Goal: Task Accomplishment & Management: Manage account settings

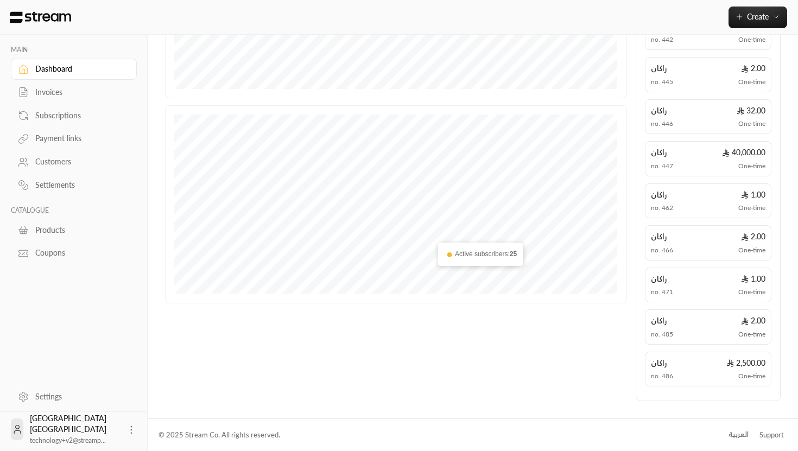
scroll to position [59, 0]
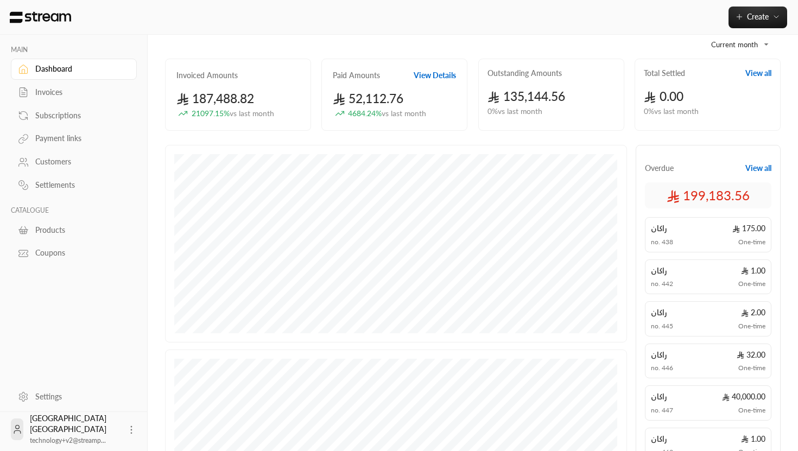
click at [429, 77] on button "View Details" at bounding box center [435, 75] width 42 height 11
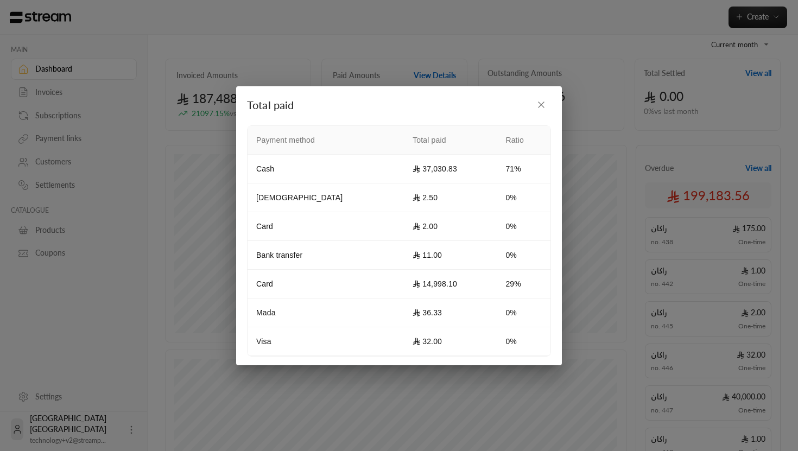
click at [541, 104] on icon "button" at bounding box center [541, 104] width 5 height 5
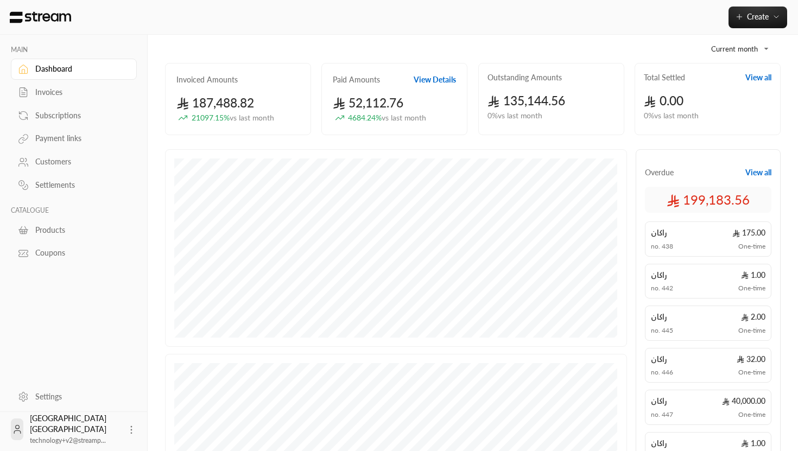
scroll to position [5, 0]
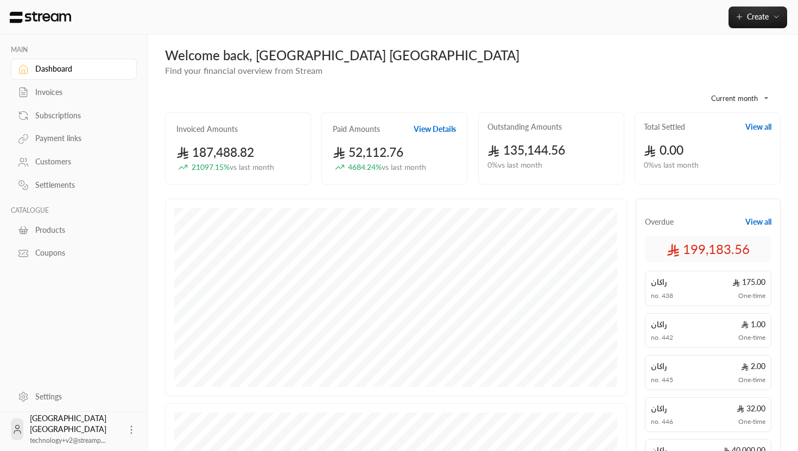
click at [753, 97] on body "**********" at bounding box center [399, 220] width 798 height 451
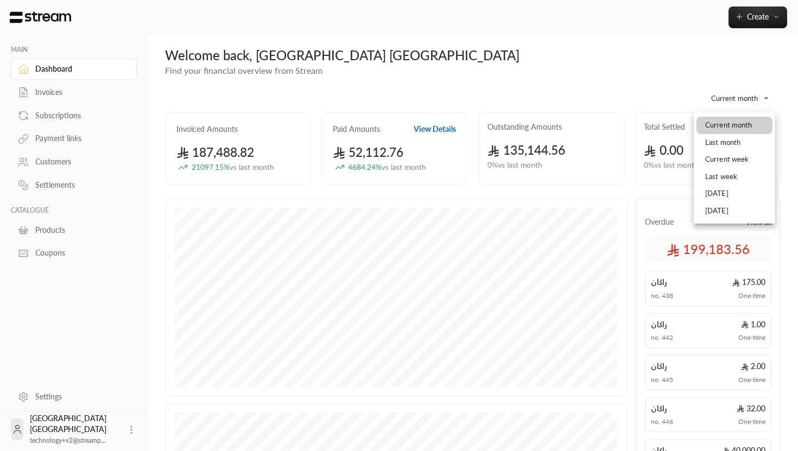
click at [679, 98] on div at bounding box center [399, 225] width 798 height 451
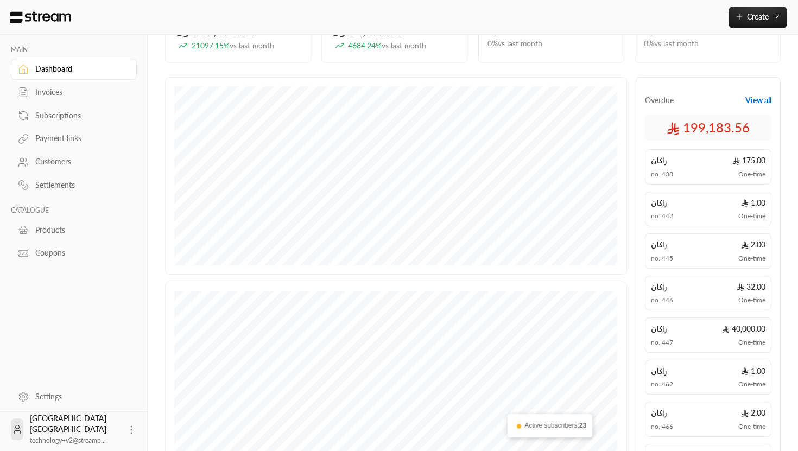
scroll to position [67, 0]
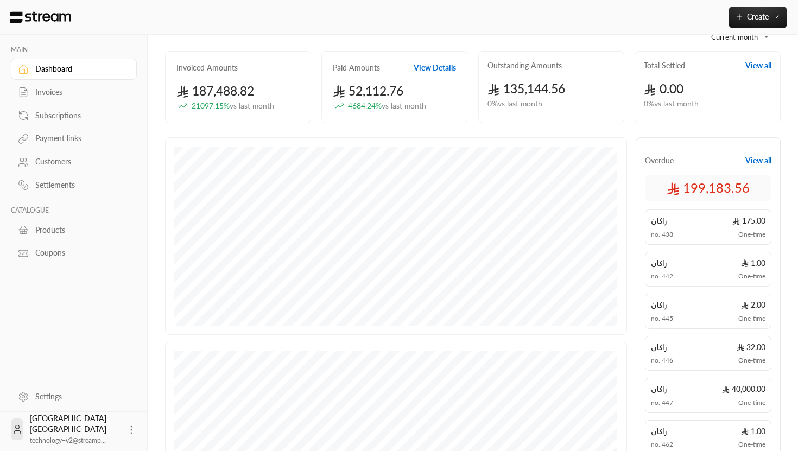
click at [58, 93] on div "Invoices" at bounding box center [79, 92] width 88 height 11
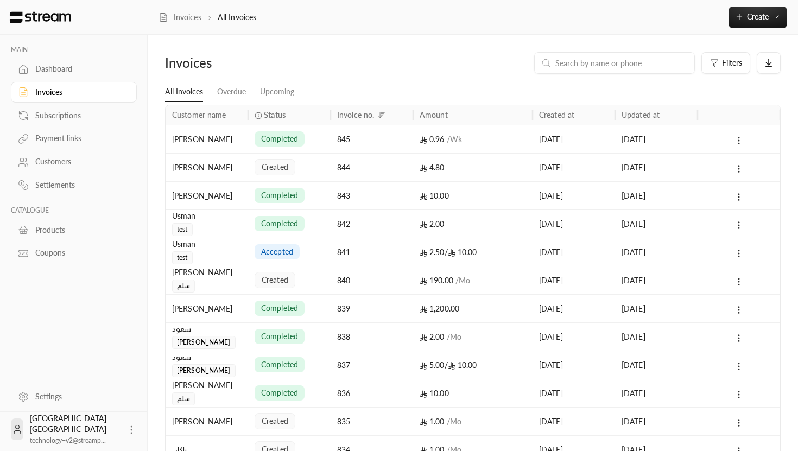
click at [52, 110] on div "Subscriptions" at bounding box center [79, 115] width 88 height 11
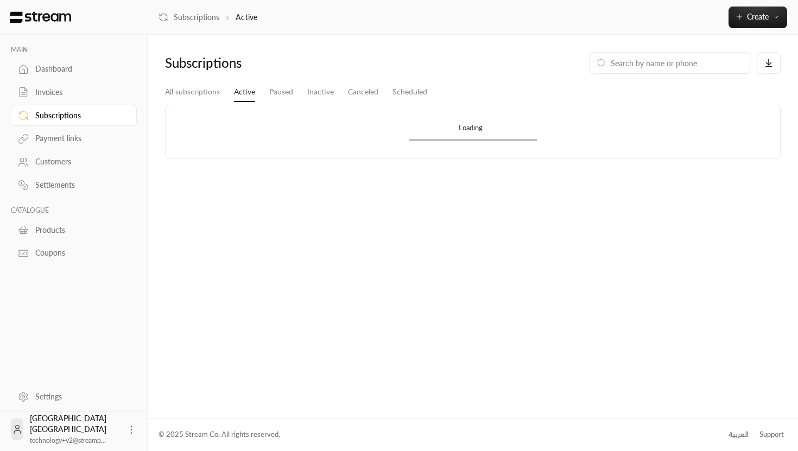
click at [53, 141] on div "Payment links" at bounding box center [79, 138] width 88 height 11
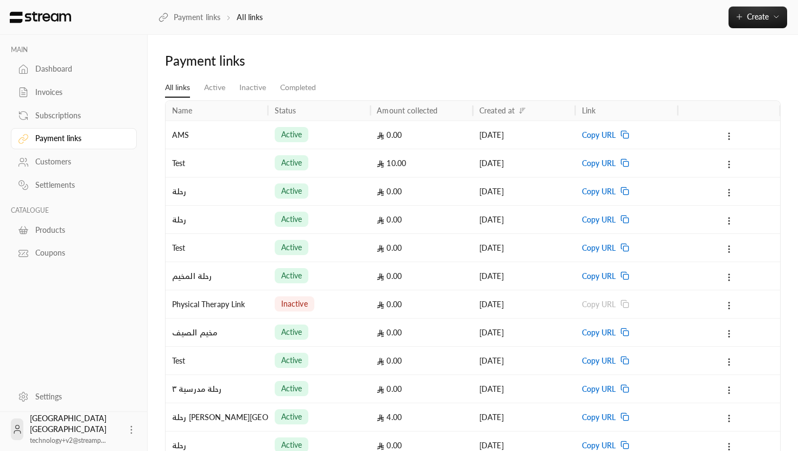
click at [65, 165] on div "Customers" at bounding box center [79, 161] width 88 height 11
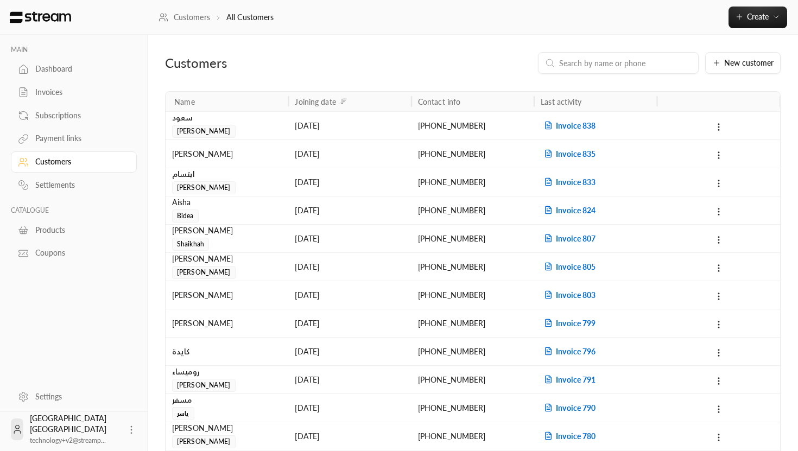
click at [49, 76] on link "Dashboard" at bounding box center [74, 69] width 126 height 21
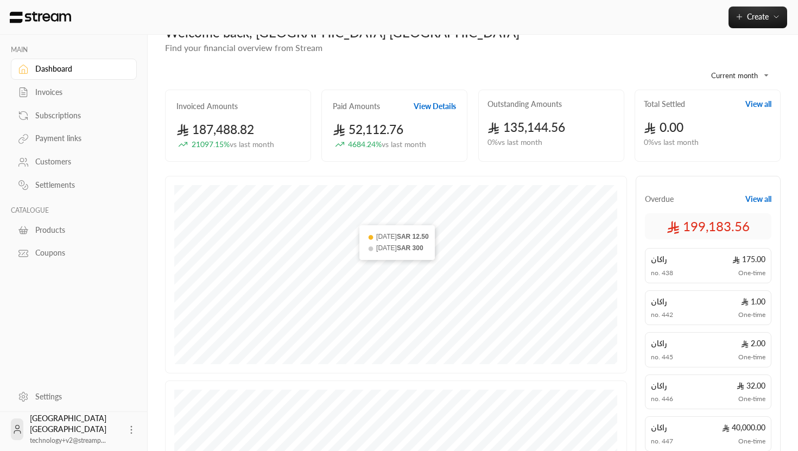
scroll to position [32, 0]
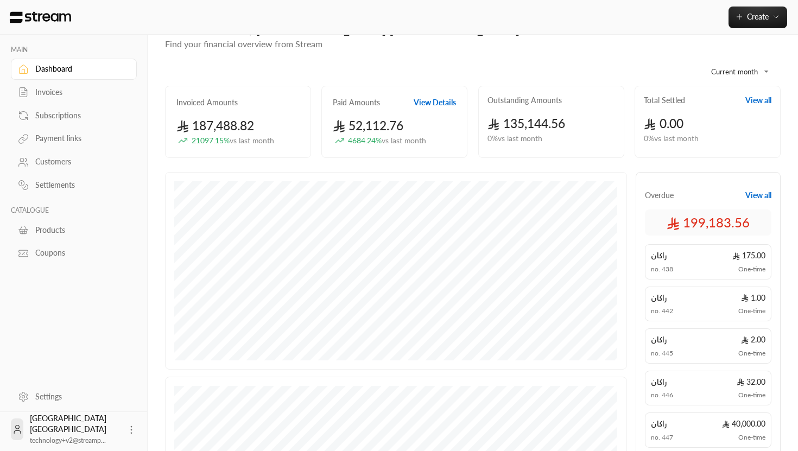
click at [51, 161] on div "Customers" at bounding box center [79, 161] width 88 height 11
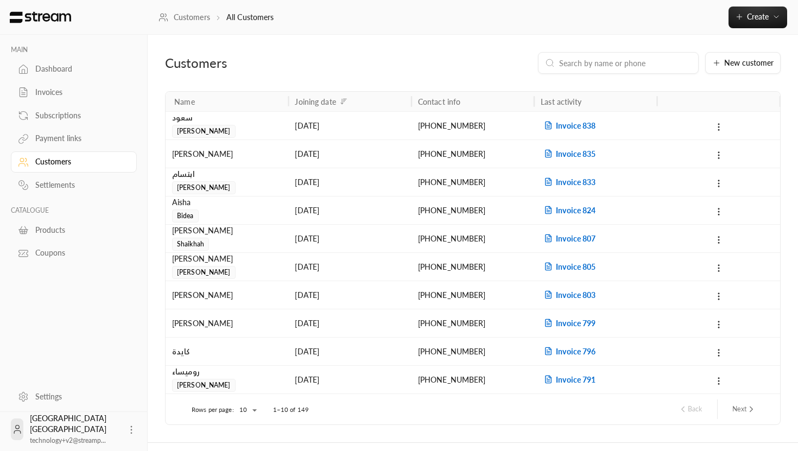
click at [77, 186] on div "Settlements" at bounding box center [79, 185] width 88 height 11
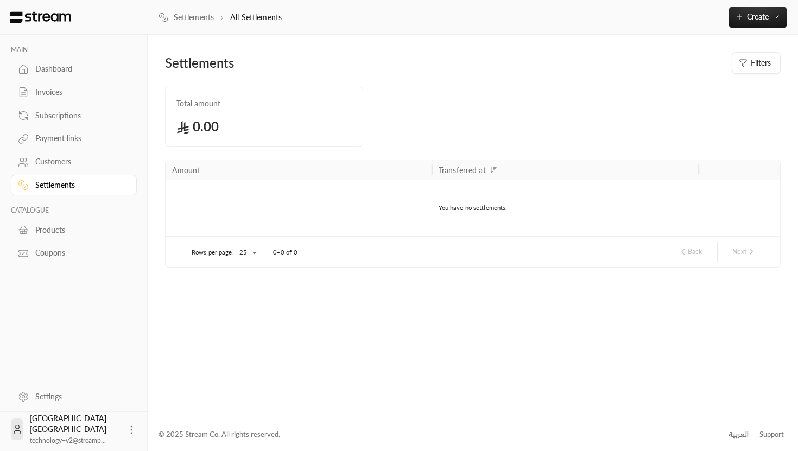
click at [55, 234] on div "Products" at bounding box center [79, 230] width 88 height 11
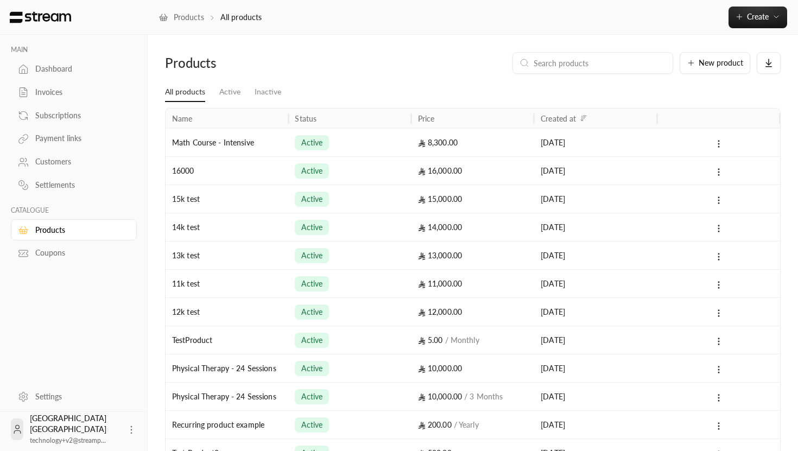
click at [68, 253] on div "Coupons" at bounding box center [79, 253] width 88 height 11
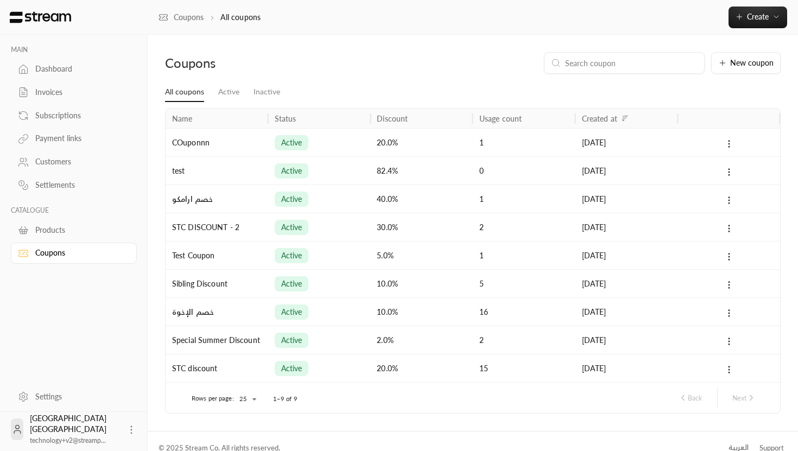
click at [61, 73] on div "Dashboard" at bounding box center [79, 69] width 88 height 11
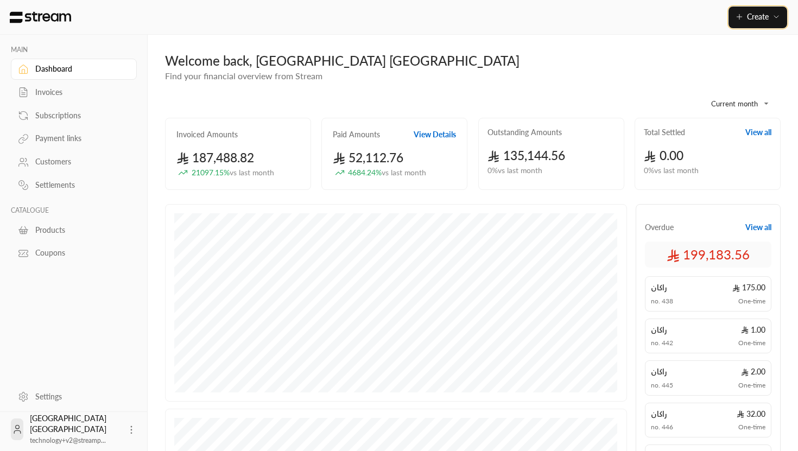
click at [743, 23] on button "Create" at bounding box center [758, 18] width 59 height 22
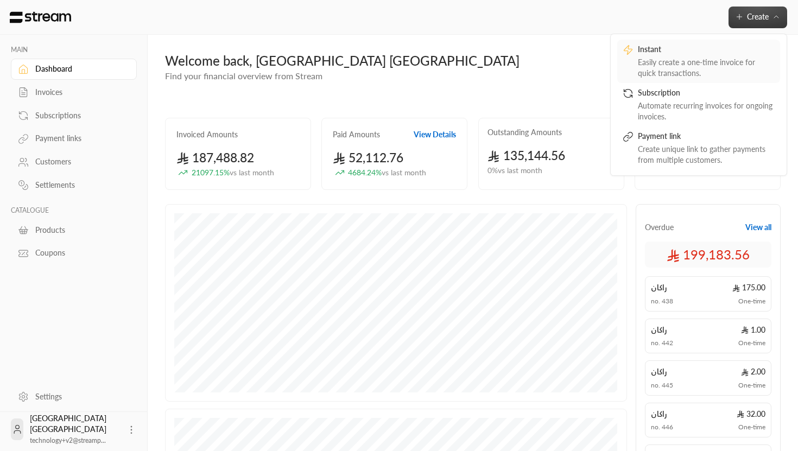
click at [701, 72] on div "Easily create a one-time invoice for quick transactions." at bounding box center [706, 68] width 137 height 22
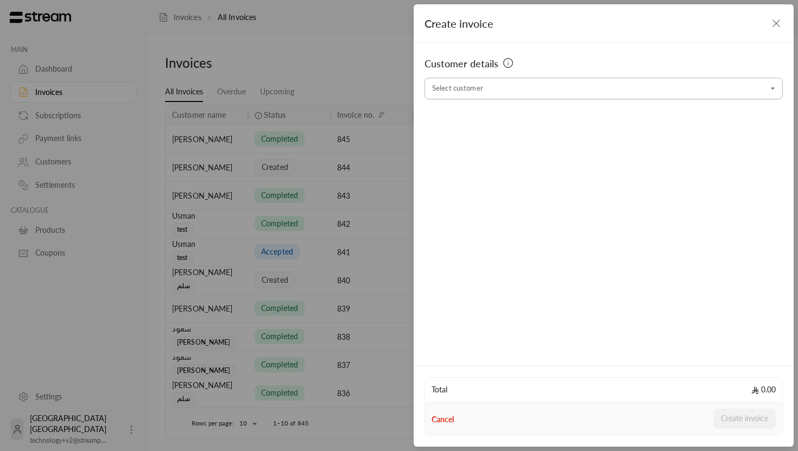
click at [483, 91] on input "Select customer" at bounding box center [604, 88] width 358 height 19
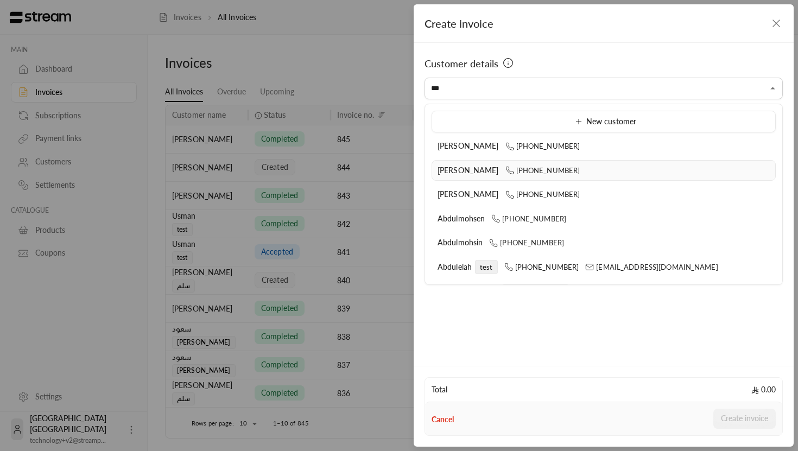
click at [458, 171] on span "Abdullah Alsinan" at bounding box center [468, 170] width 61 height 9
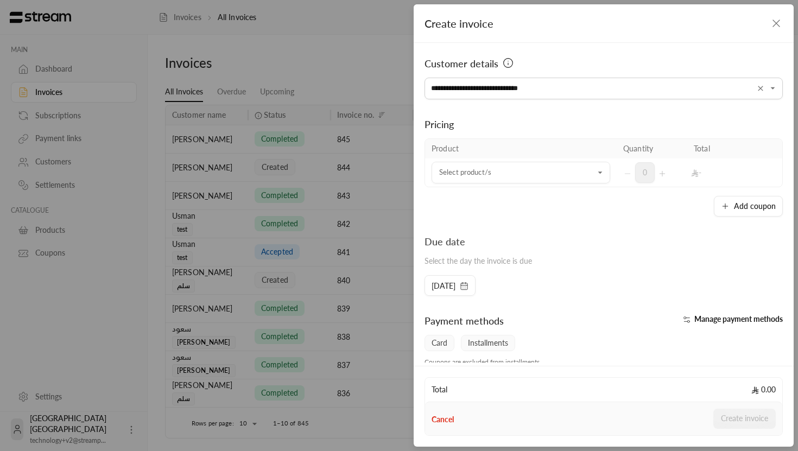
click at [466, 67] on span "Customer details" at bounding box center [462, 63] width 74 height 15
click at [601, 175] on icon "Open" at bounding box center [600, 172] width 11 height 11
click at [591, 136] on div "Pricing Product Quantity Total Select product/s Select product/s 0 - Add coupon" at bounding box center [604, 157] width 358 height 117
click at [655, 98] on div "**********" at bounding box center [604, 89] width 358 height 22
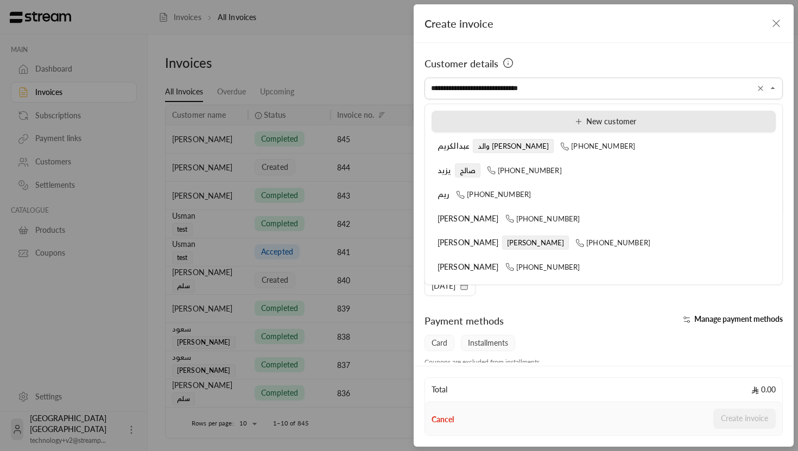
click at [593, 120] on span "New customer" at bounding box center [603, 121] width 65 height 9
type input "**********"
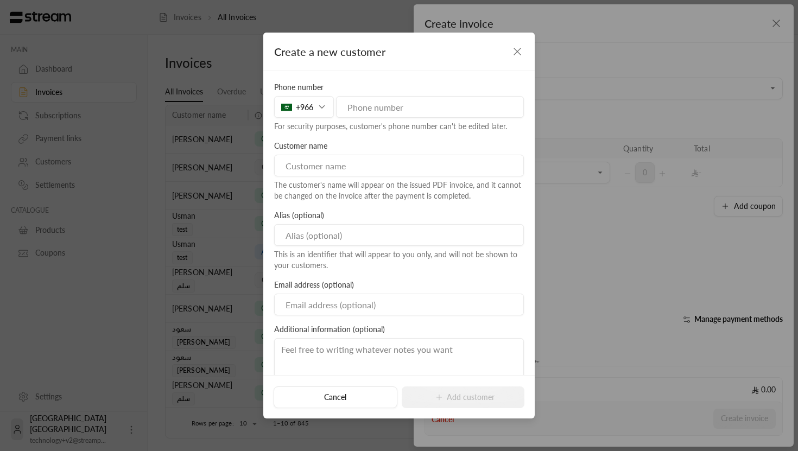
click at [368, 111] on input "tel" at bounding box center [430, 107] width 188 height 22
type input "504326358"
click at [360, 164] on input at bounding box center [399, 166] width 250 height 22
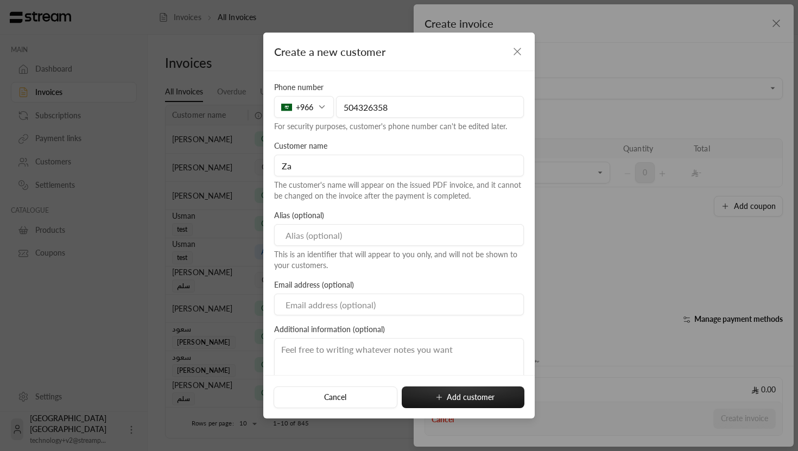
type input "Z"
type input "Zaher Abdullah"
click at [354, 236] on input at bounding box center [399, 235] width 250 height 22
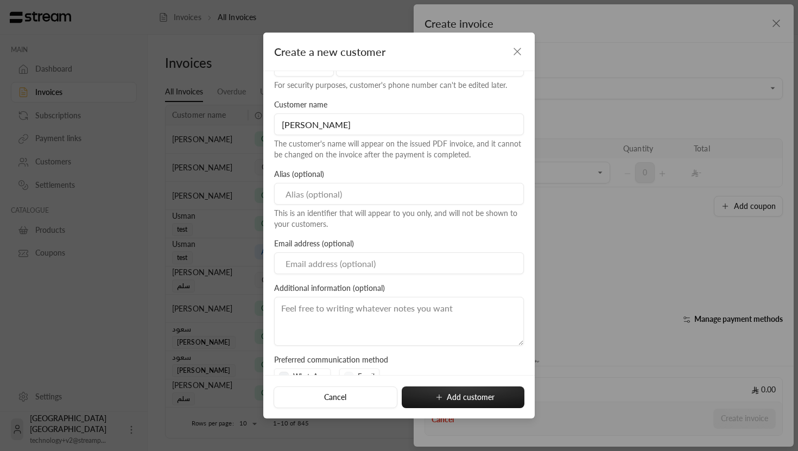
click at [406, 228] on div "This is an identifier that will appear to you only, and will not be shown to yo…" at bounding box center [399, 219] width 250 height 22
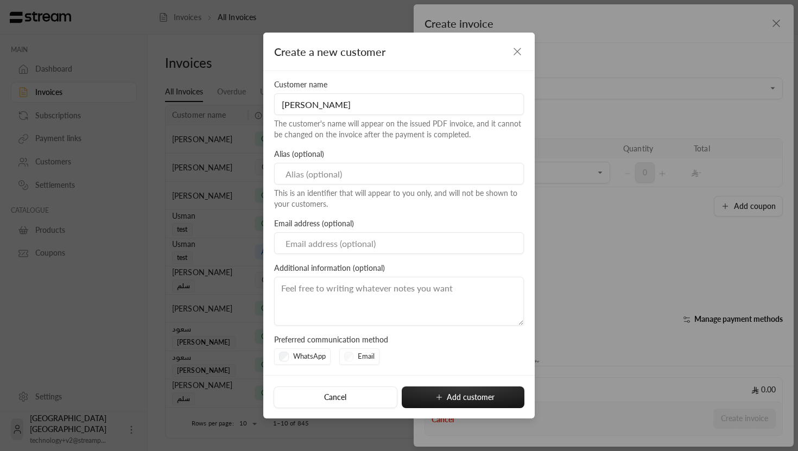
scroll to position [0, 0]
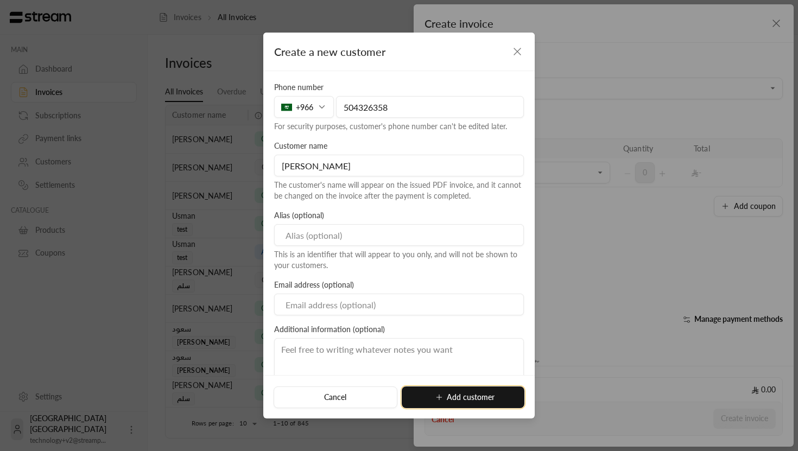
click at [452, 393] on button "Add customer" at bounding box center [463, 398] width 123 height 22
type input "**********"
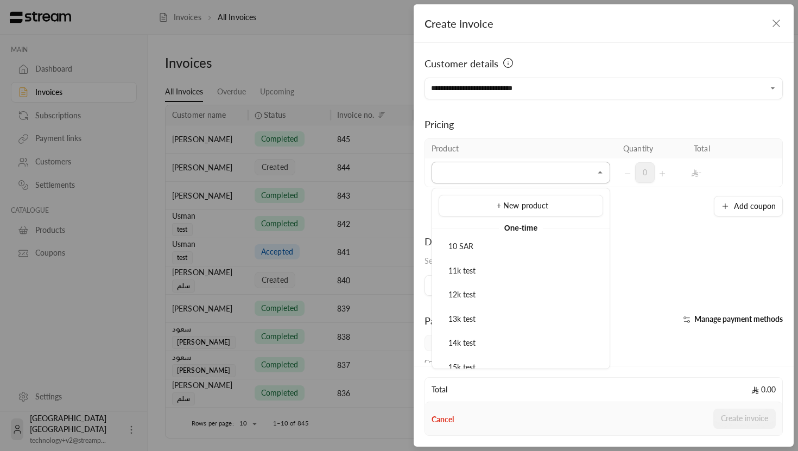
click at [537, 182] on input "Select customer" at bounding box center [521, 172] width 179 height 19
click at [496, 252] on div "10 SAR" at bounding box center [521, 246] width 153 height 11
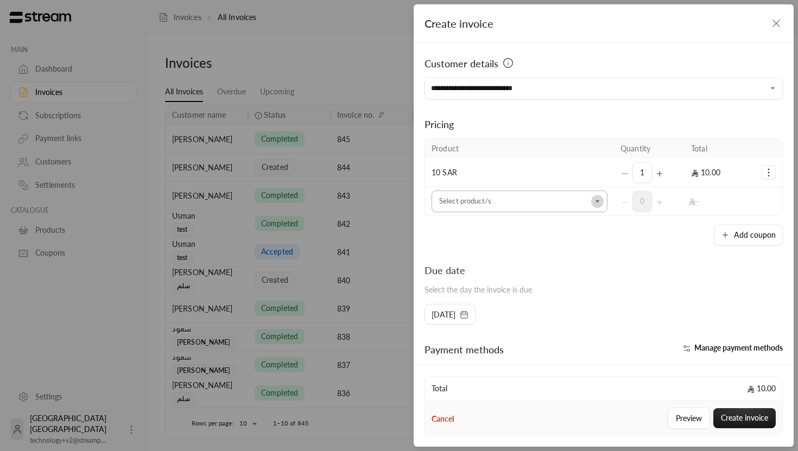
click at [595, 200] on icon "Open" at bounding box center [597, 201] width 4 height 2
click at [629, 203] on div "0" at bounding box center [650, 201] width 58 height 21
click at [599, 199] on icon "Open" at bounding box center [598, 201] width 11 height 11
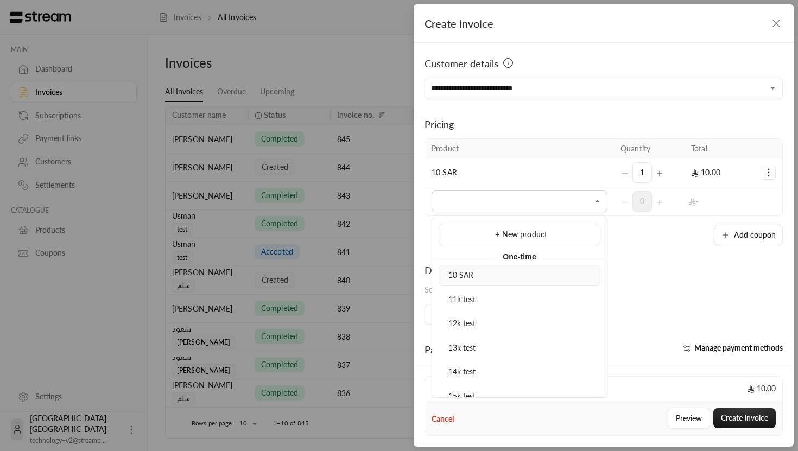
click at [505, 281] on li "10 SAR" at bounding box center [520, 275] width 162 height 21
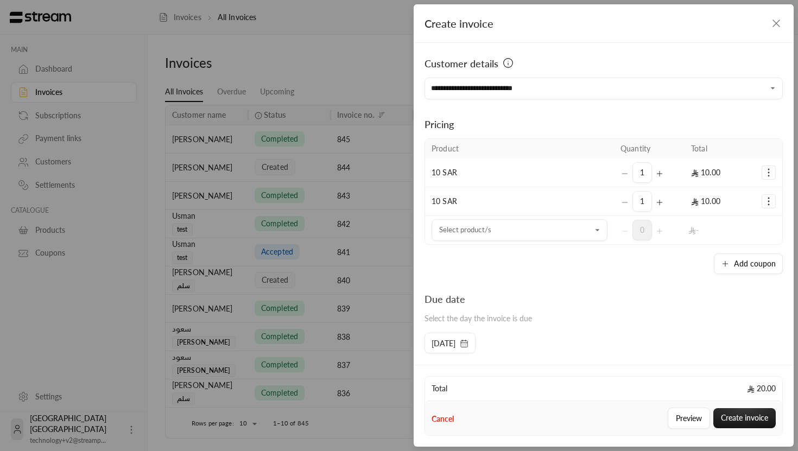
click at [770, 200] on icon "Selected Products" at bounding box center [769, 201] width 11 height 11
click at [749, 229] on link "Add coupon" at bounding box center [734, 228] width 67 height 19
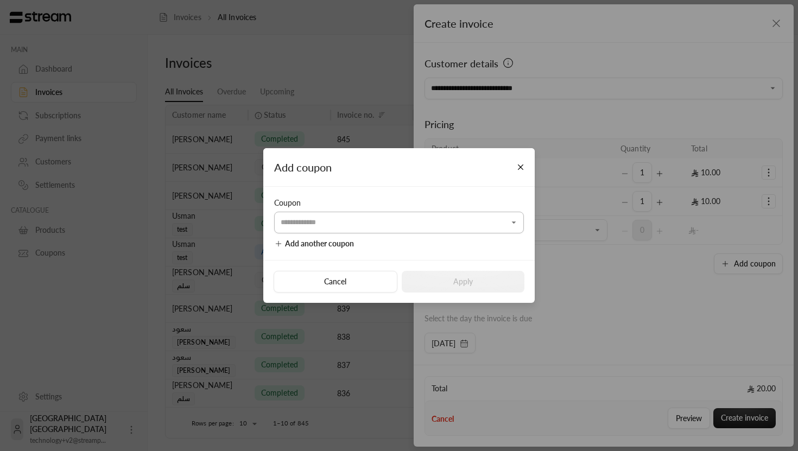
click at [481, 227] on input "Select customer" at bounding box center [399, 222] width 250 height 19
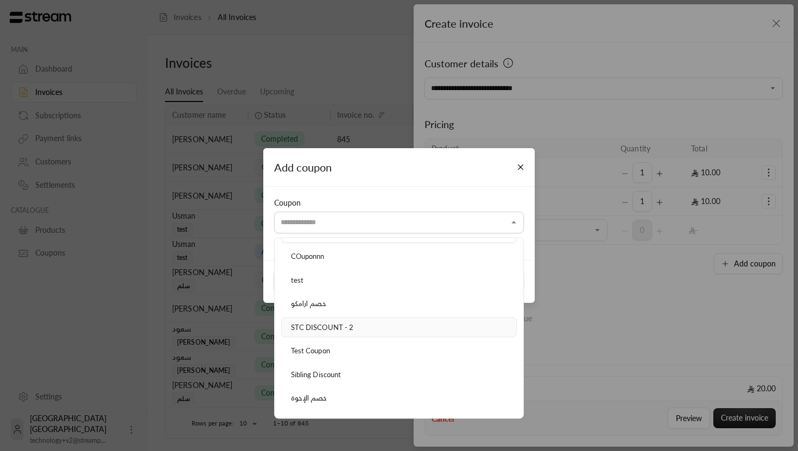
scroll to position [29, 0]
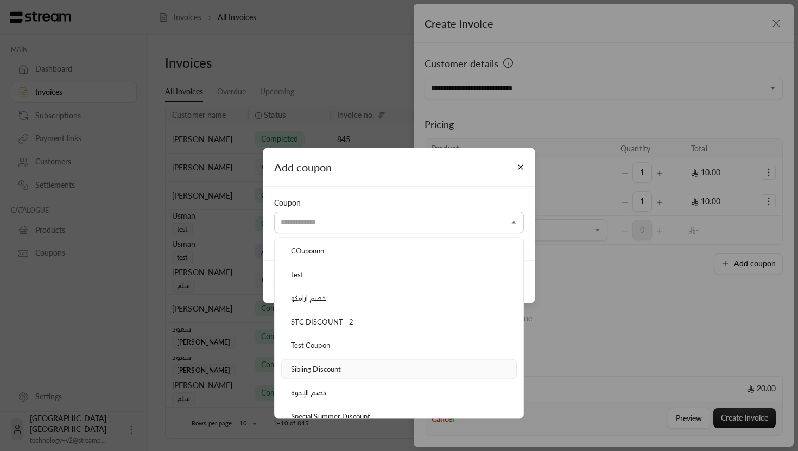
click at [368, 370] on div "Sibling Discount" at bounding box center [399, 369] width 224 height 11
type input "**********"
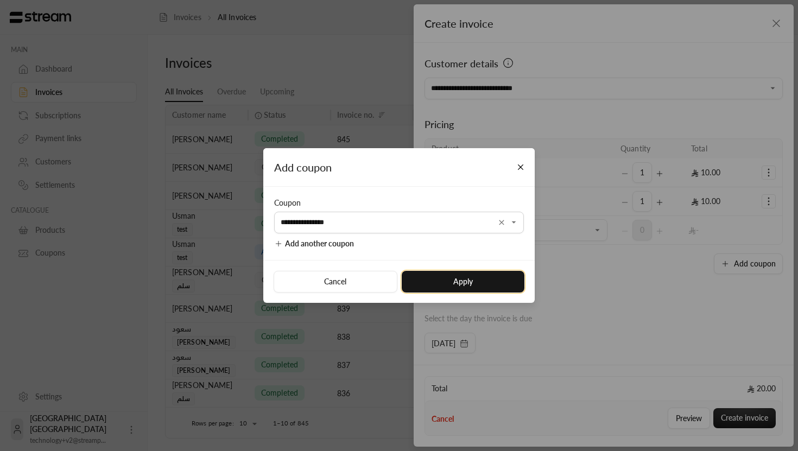
click at [474, 280] on button "Apply" at bounding box center [463, 282] width 123 height 22
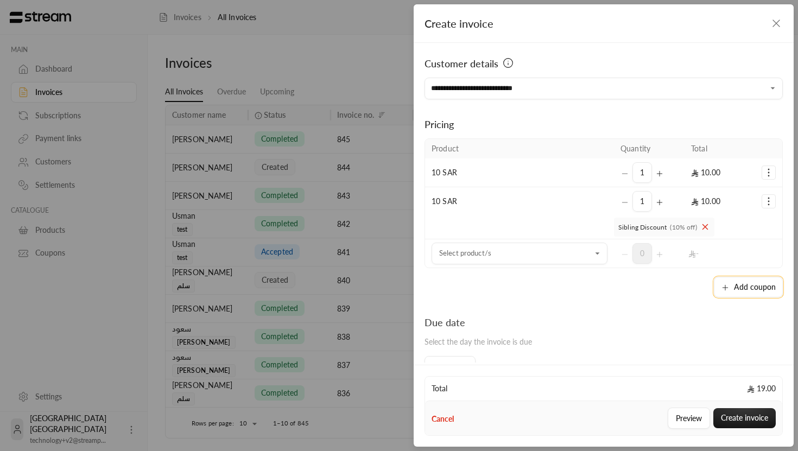
click at [745, 287] on button "Add coupon" at bounding box center [748, 287] width 69 height 21
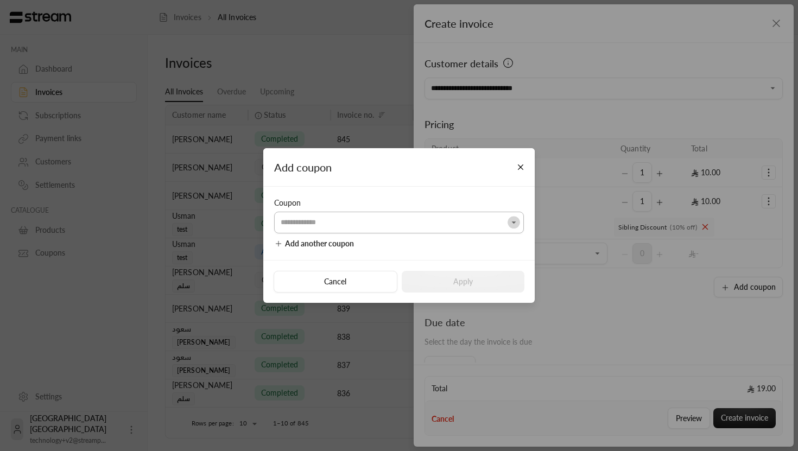
click at [517, 223] on icon "Open" at bounding box center [514, 222] width 11 height 11
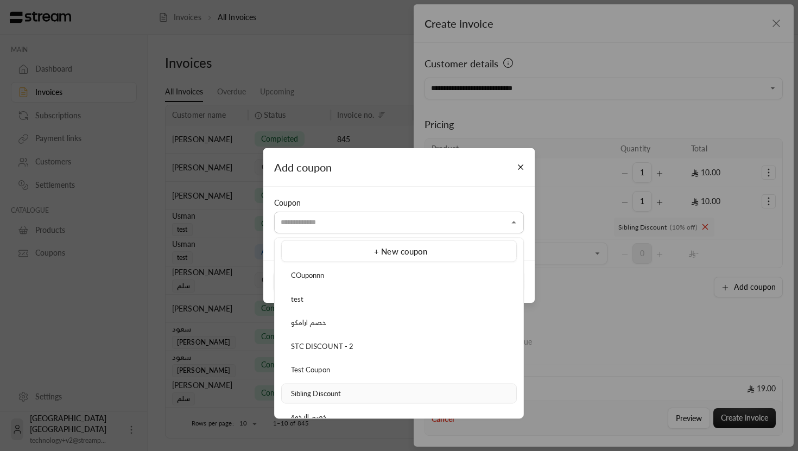
scroll to position [0, 0]
click at [361, 335] on li "خصم ارامكو" at bounding box center [399, 327] width 236 height 21
type input "**********"
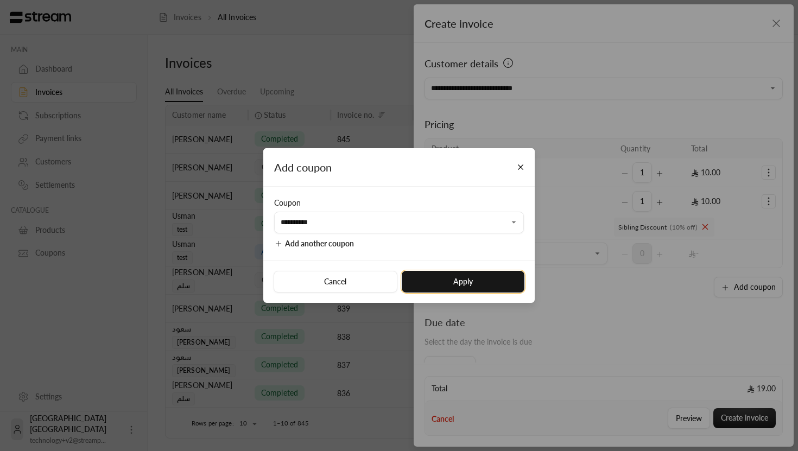
click at [473, 287] on button "Apply" at bounding box center [463, 282] width 123 height 22
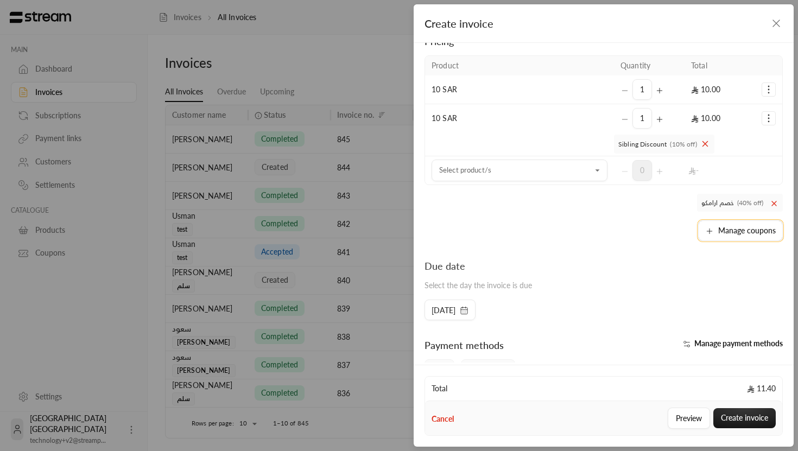
scroll to position [99, 0]
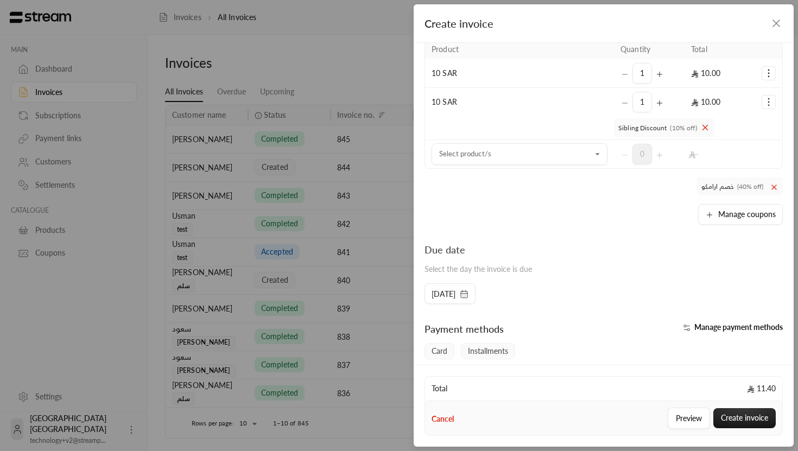
click at [768, 77] on icon "Selected Products" at bounding box center [769, 73] width 11 height 11
click at [630, 241] on div "**********" at bounding box center [604, 203] width 380 height 320
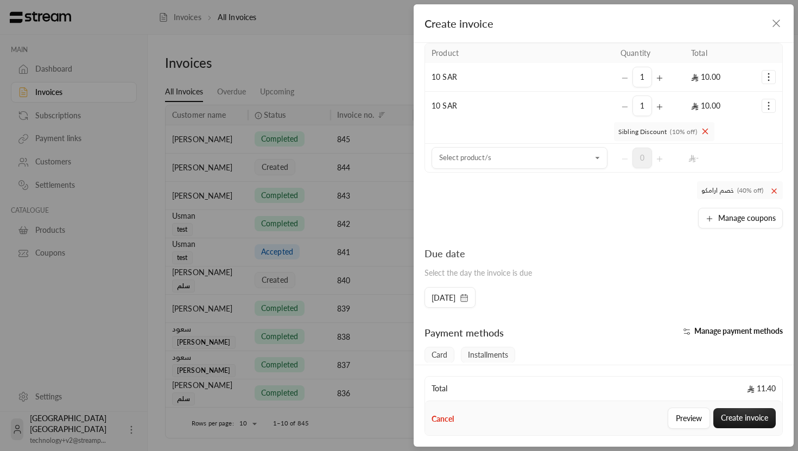
click at [771, 74] on icon "Selected Products" at bounding box center [769, 77] width 11 height 11
click at [737, 121] on span "Remove product" at bounding box center [733, 123] width 52 height 9
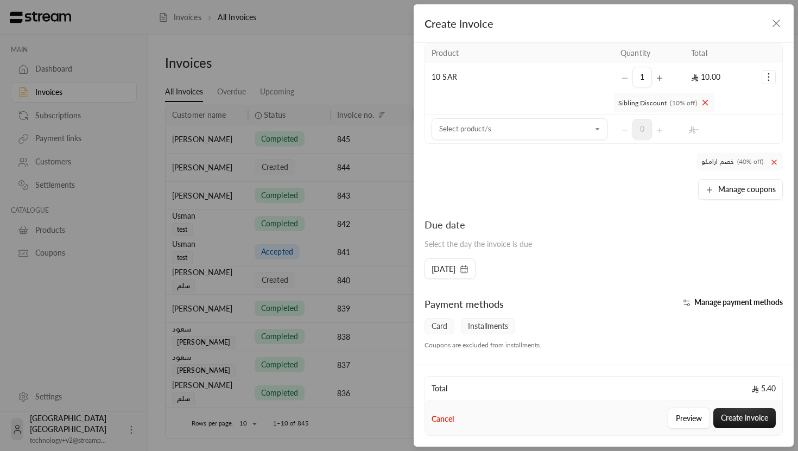
scroll to position [184, 0]
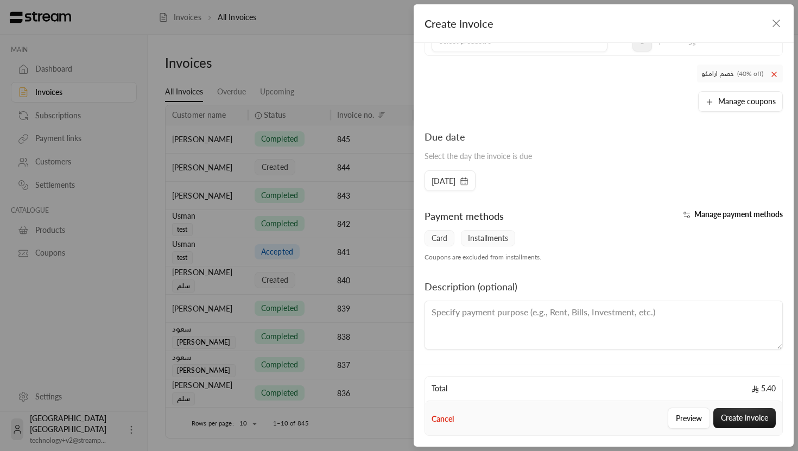
click at [469, 180] on icon "button" at bounding box center [464, 181] width 9 height 9
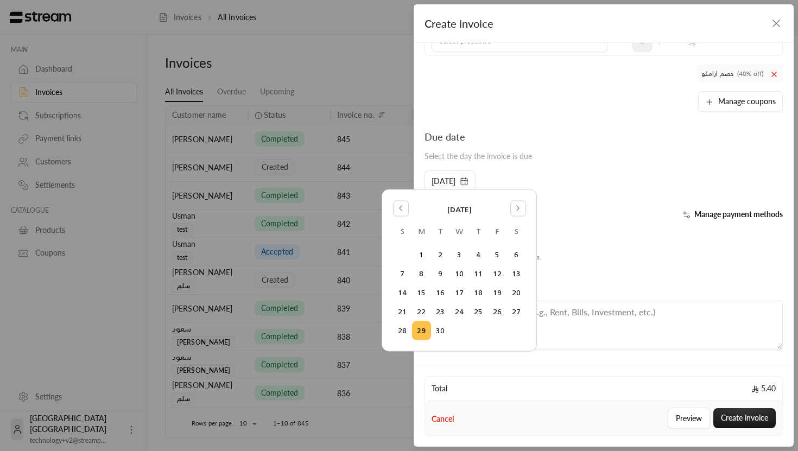
click at [587, 178] on div "Due date Select the day the invoice is due 29/09/2025" at bounding box center [603, 160] width 369 height 62
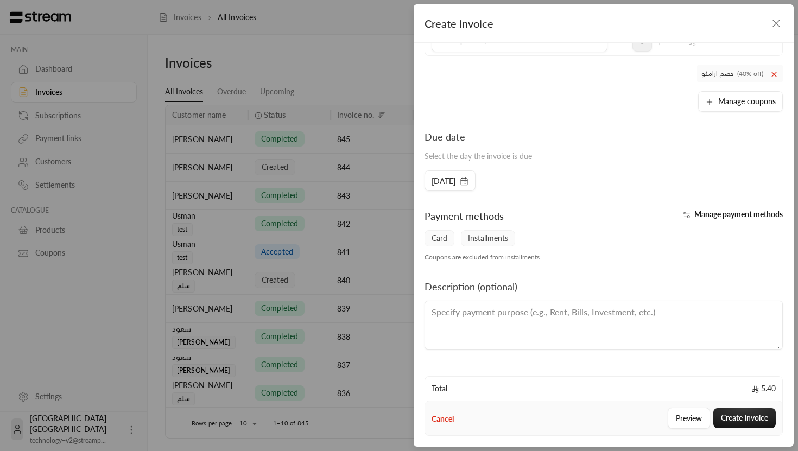
click at [687, 211] on button "Manage payment methods" at bounding box center [732, 214] width 104 height 11
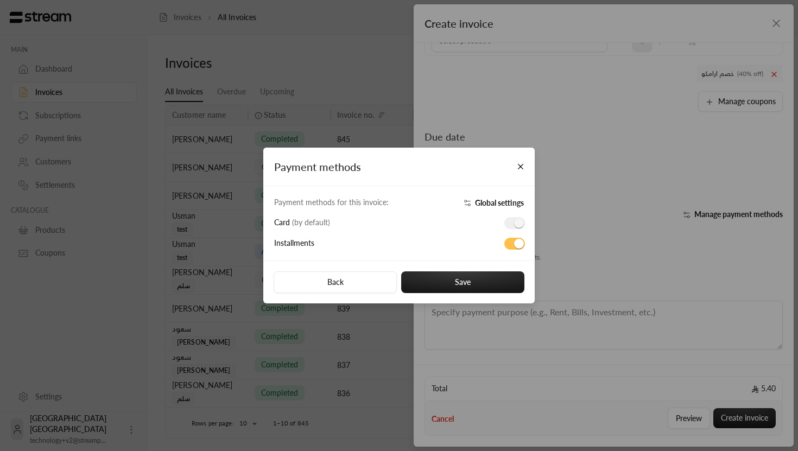
click at [513, 221] on span at bounding box center [515, 223] width 21 height 12
click at [488, 279] on button "Save" at bounding box center [462, 283] width 123 height 22
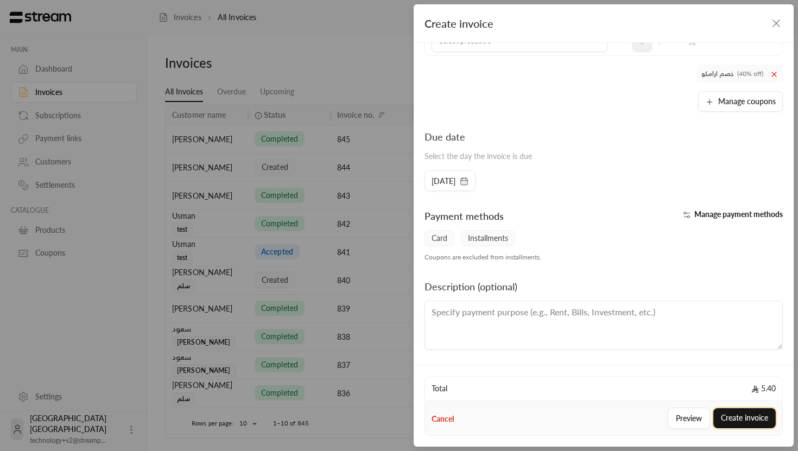
click at [739, 416] on button "Create invoice" at bounding box center [745, 418] width 62 height 20
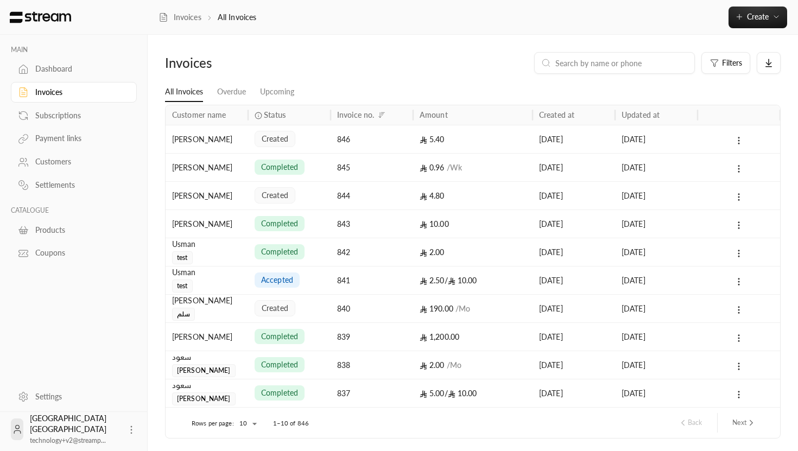
click at [218, 141] on div "Zaher Abdullah" at bounding box center [207, 139] width 70 height 28
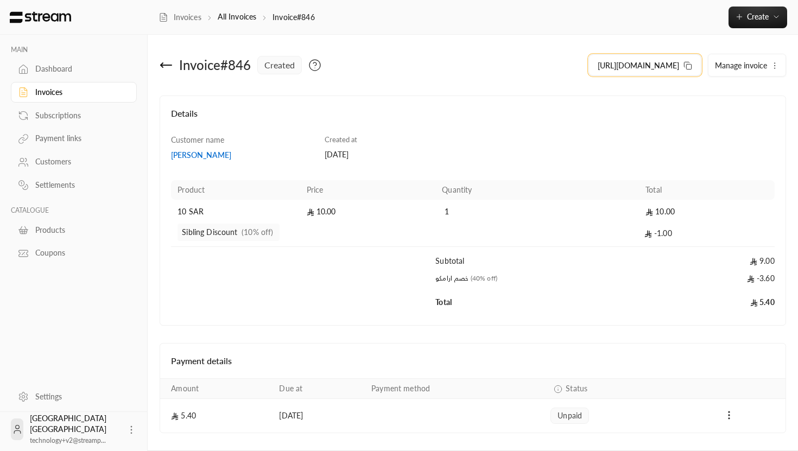
click at [635, 66] on span "https://streampay.sa/s/FRrvB" at bounding box center [638, 65] width 81 height 11
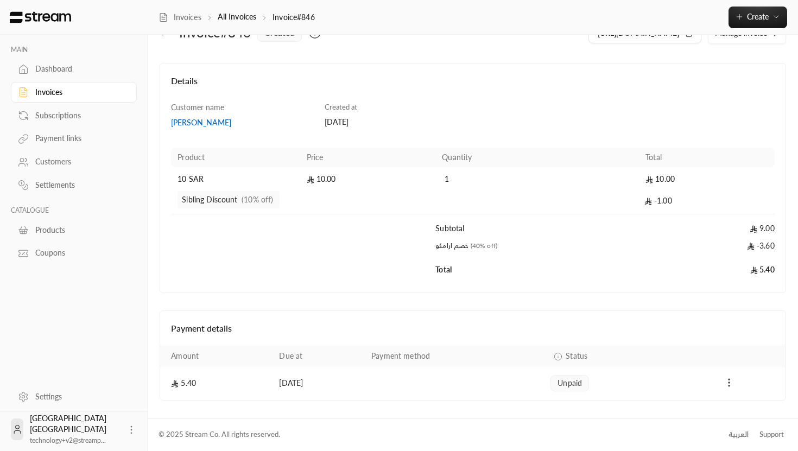
click at [734, 386] on icon "Payments" at bounding box center [729, 383] width 11 height 11
click at [738, 410] on li "Mark as paid" at bounding box center [753, 411] width 50 height 20
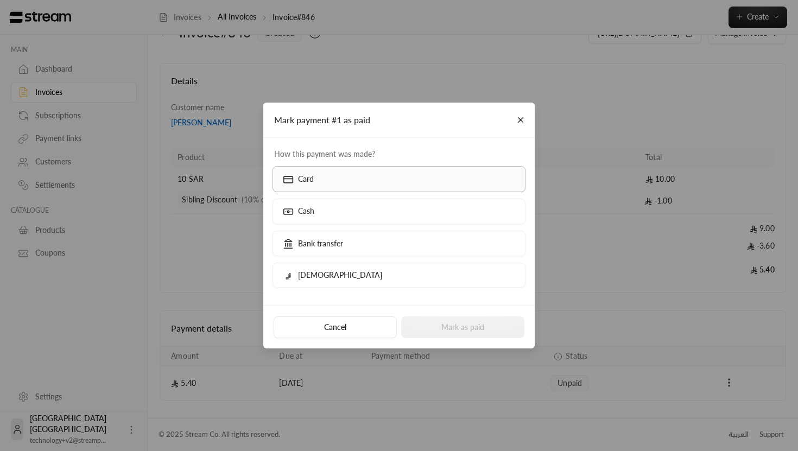
click at [368, 173] on label "Card" at bounding box center [400, 179] width 254 height 26
click at [471, 336] on button "Mark as paid" at bounding box center [462, 328] width 123 height 22
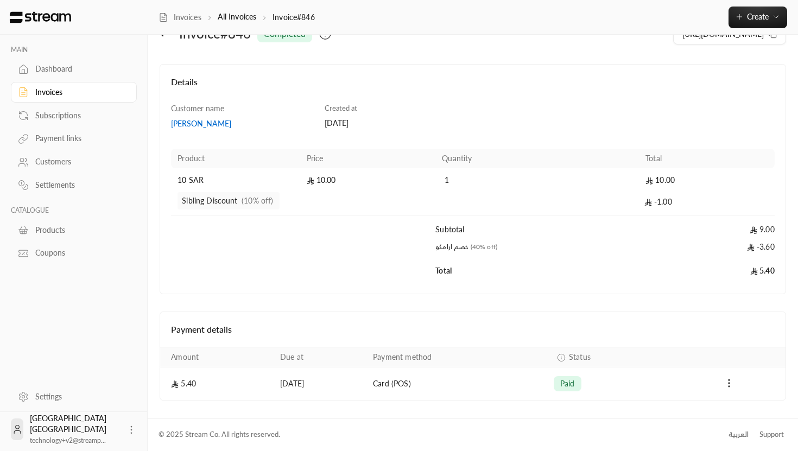
scroll to position [0, 0]
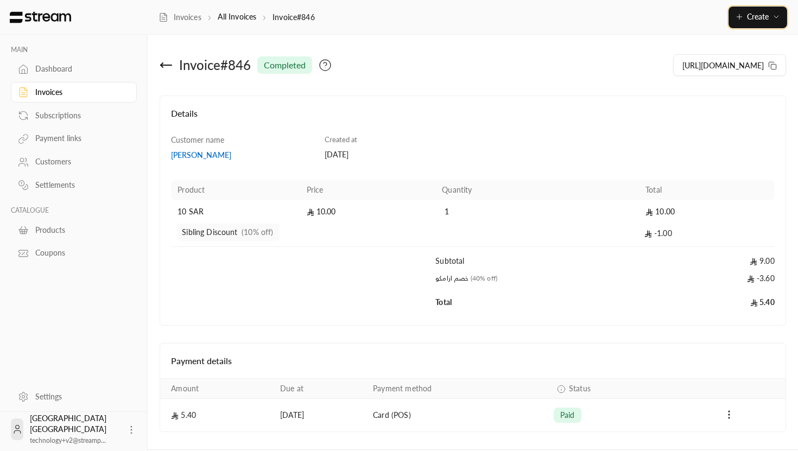
click at [758, 22] on button "Create" at bounding box center [758, 18] width 59 height 22
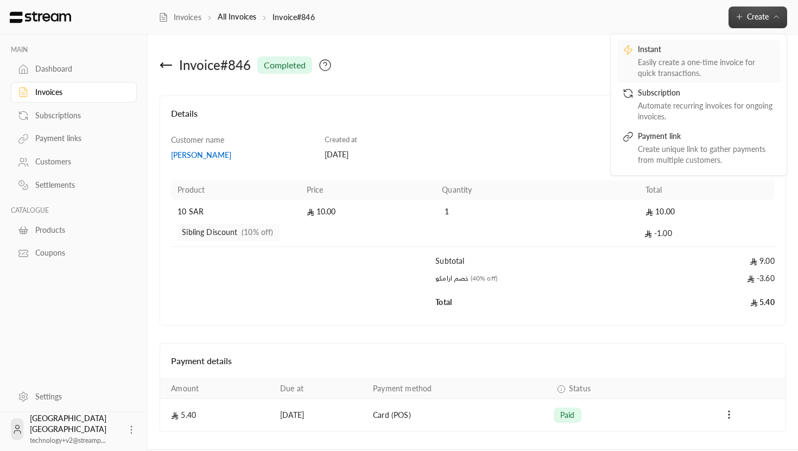
click at [708, 55] on div "Instant" at bounding box center [706, 50] width 137 height 13
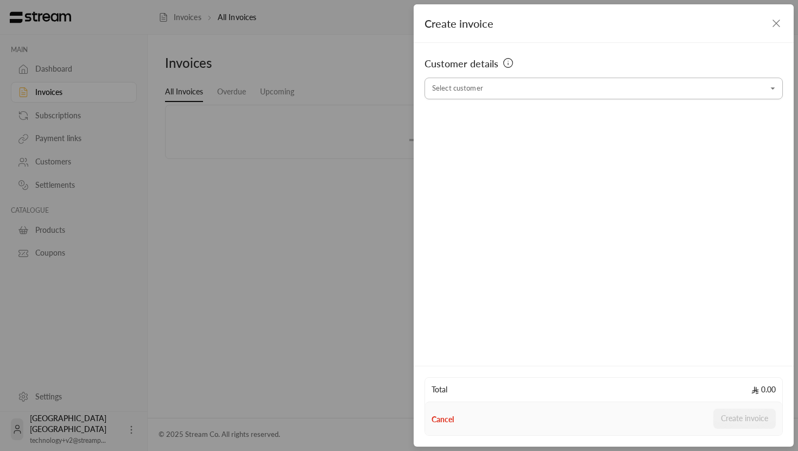
click at [484, 93] on input "Select customer" at bounding box center [604, 88] width 358 height 19
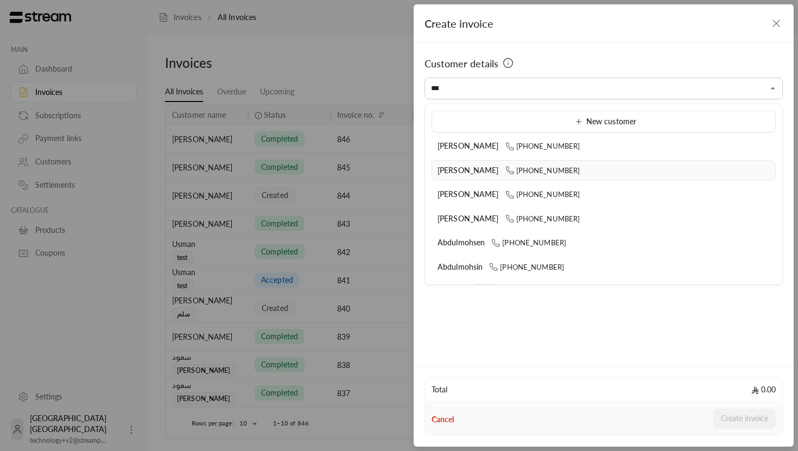
click at [473, 166] on span "Abdullah Alsinan" at bounding box center [468, 170] width 61 height 9
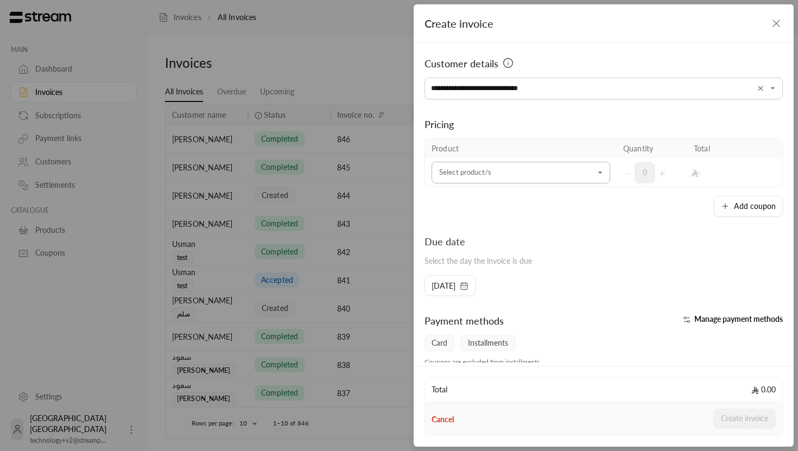
type input "**********"
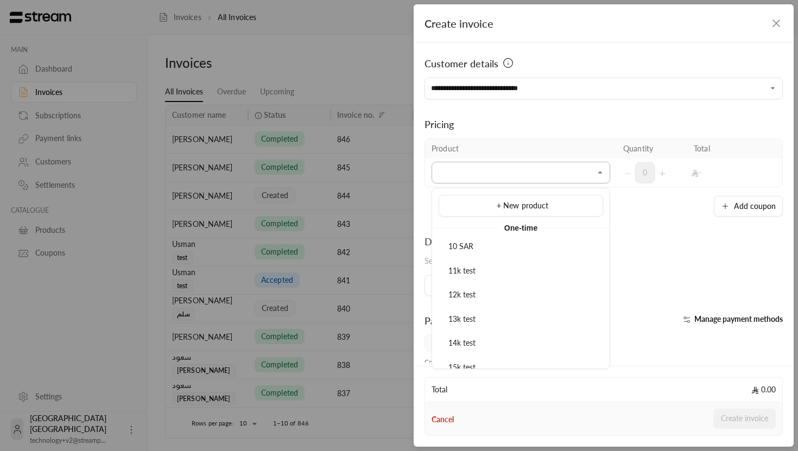
click at [448, 165] on input "Select customer" at bounding box center [521, 172] width 179 height 19
click at [460, 246] on span "10 SAR" at bounding box center [462, 246] width 26 height 9
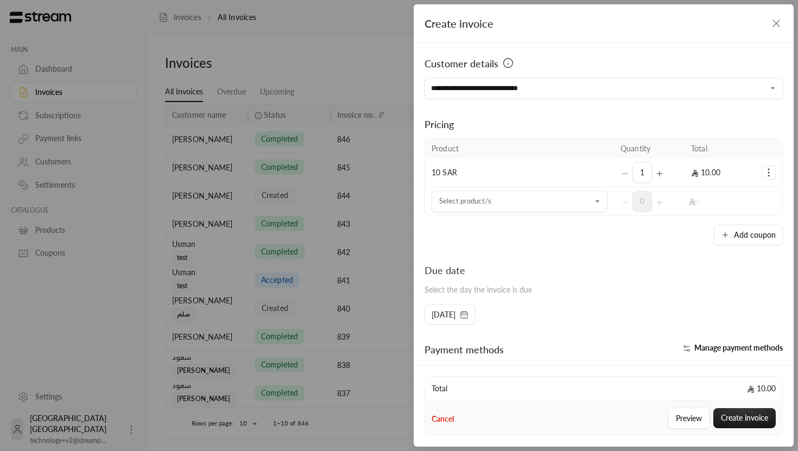
click at [768, 172] on icon "Selected Products" at bounding box center [769, 172] width 11 height 11
click at [728, 199] on span "Add coupon" at bounding box center [725, 200] width 37 height 9
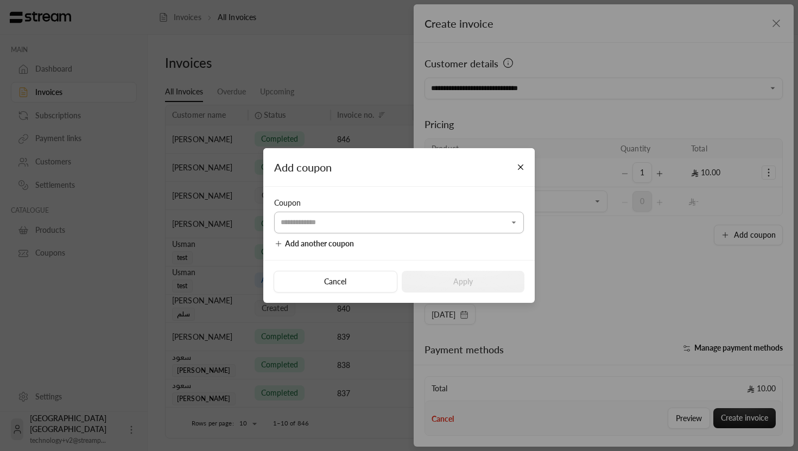
click at [457, 226] on input "Select customer" at bounding box center [399, 222] width 250 height 19
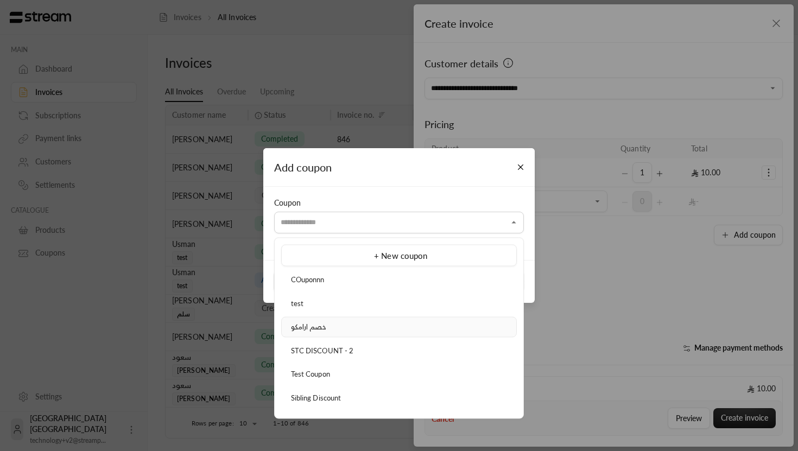
click at [388, 332] on div "خصم ارامكو" at bounding box center [399, 327] width 224 height 11
type input "**********"
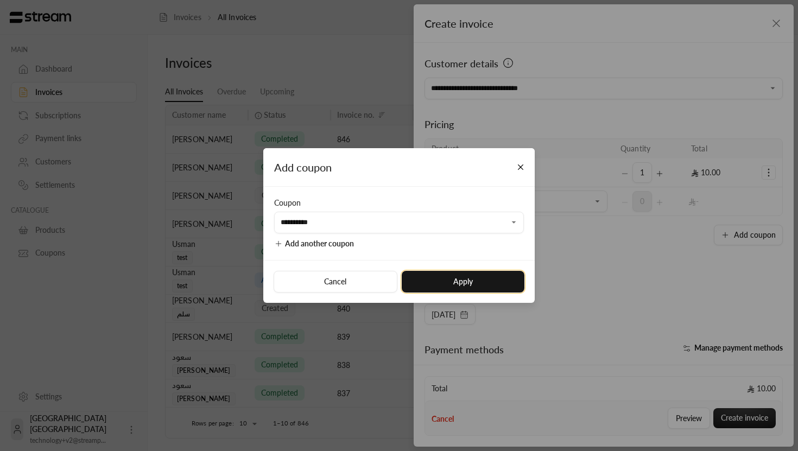
click at [501, 281] on button "Apply" at bounding box center [463, 282] width 123 height 22
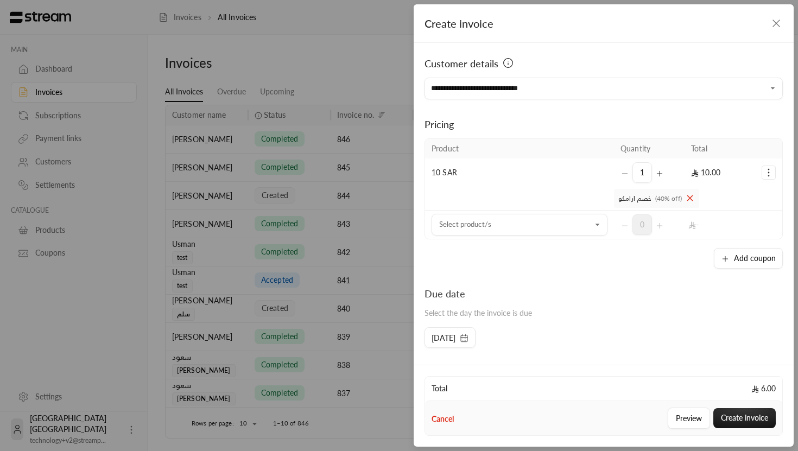
scroll to position [157, 0]
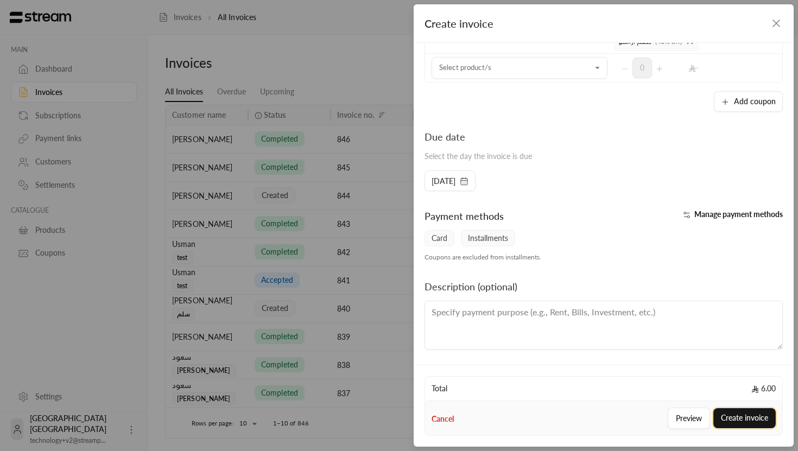
click at [740, 418] on button "Create invoice" at bounding box center [745, 418] width 62 height 20
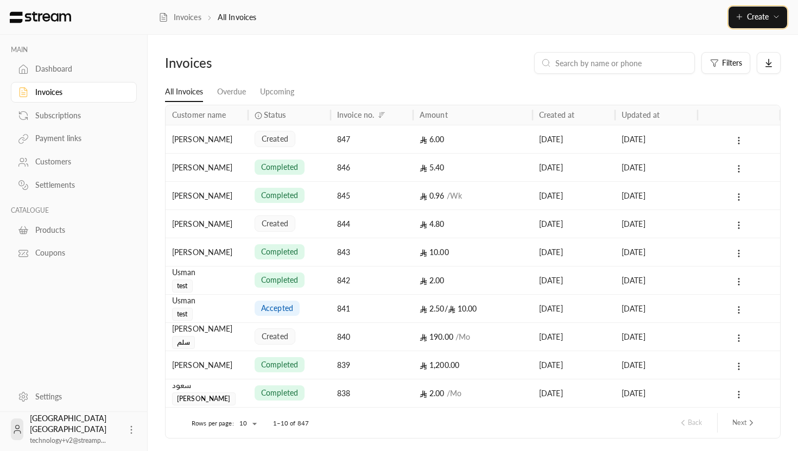
click at [776, 13] on icon "button" at bounding box center [776, 16] width 9 height 9
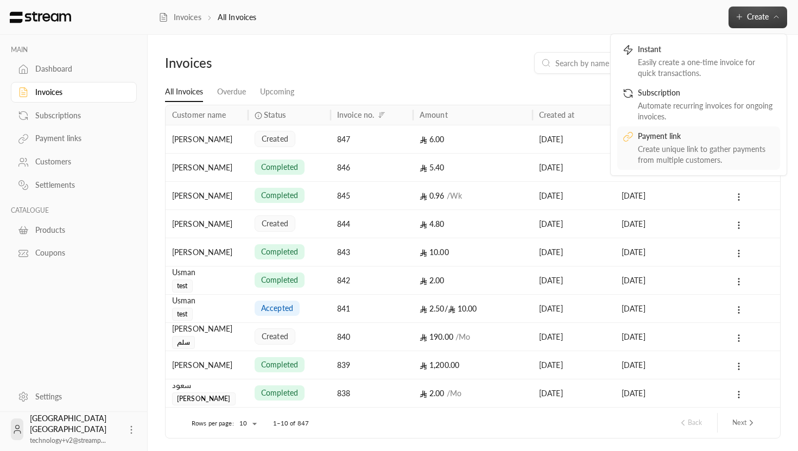
click at [664, 142] on div "Payment link" at bounding box center [706, 137] width 137 height 13
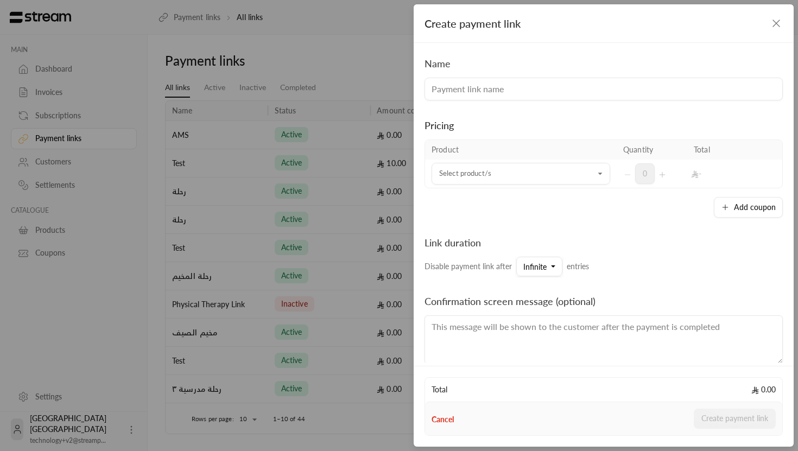
click at [495, 87] on input at bounding box center [604, 89] width 358 height 23
type input "mun trip"
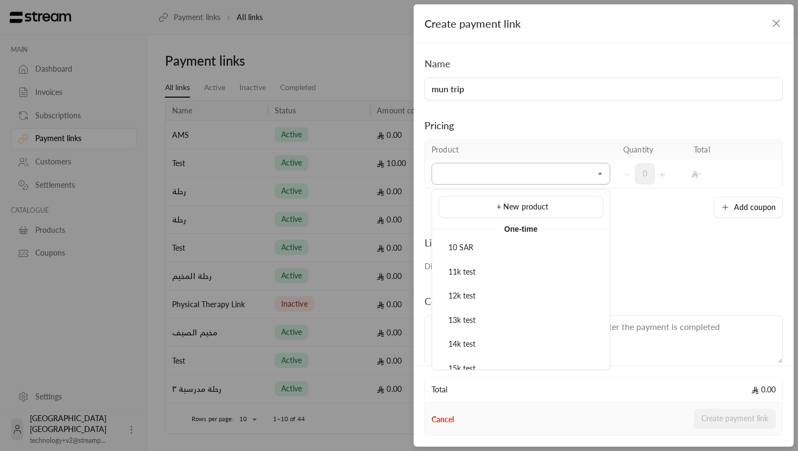
click at [522, 172] on input "Select product/s" at bounding box center [521, 174] width 179 height 19
click at [479, 254] on li "10 SAR" at bounding box center [521, 247] width 165 height 21
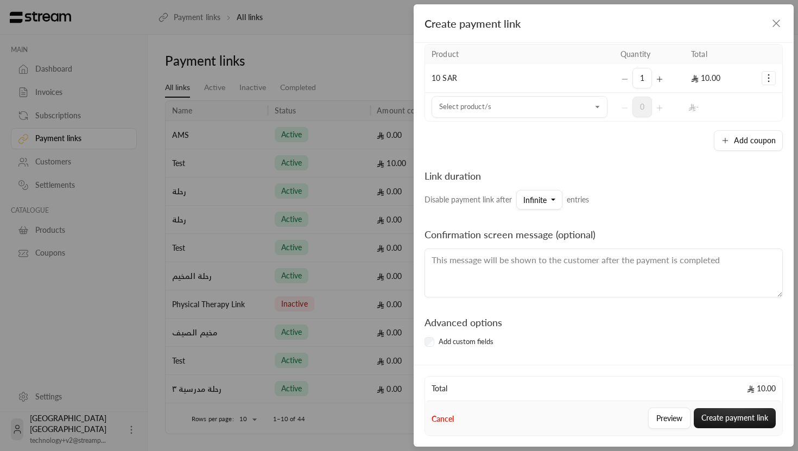
scroll to position [97, 0]
click at [544, 201] on span "Infinite" at bounding box center [535, 198] width 23 height 9
click at [545, 188] on button "Infinite" at bounding box center [540, 198] width 46 height 20
click at [539, 203] on button "Infinite" at bounding box center [540, 198] width 46 height 20
click at [543, 226] on span "Infinite" at bounding box center [541, 228] width 24 height 9
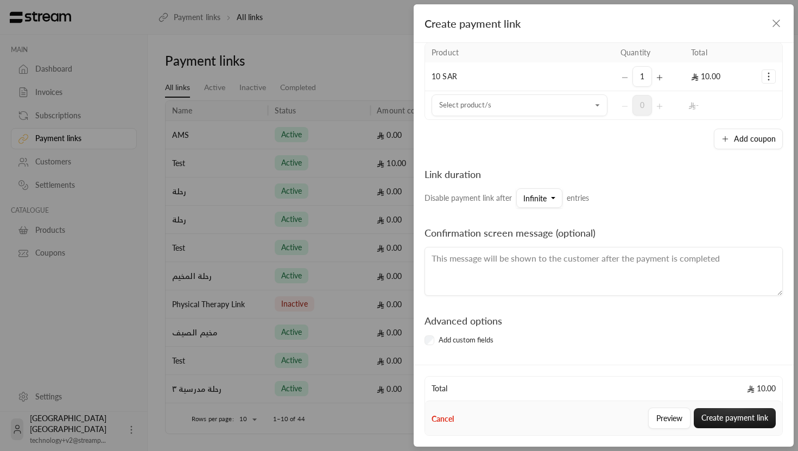
click at [434, 339] on div "Add custom fields" at bounding box center [604, 340] width 358 height 11
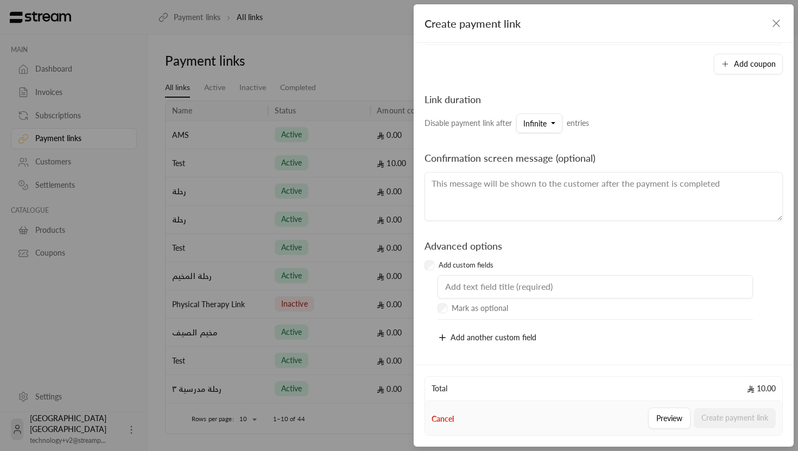
click at [495, 293] on input "text" at bounding box center [596, 287] width 316 height 24
type input "Age"
click at [441, 336] on icon "button" at bounding box center [443, 338] width 10 height 10
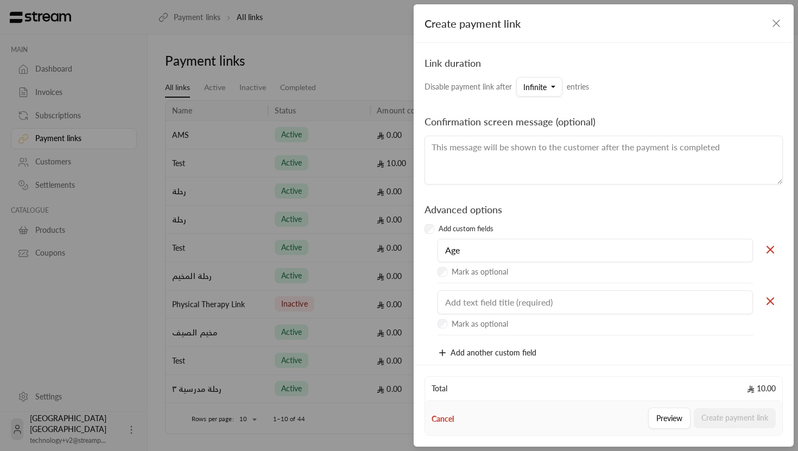
scroll to position [224, 0]
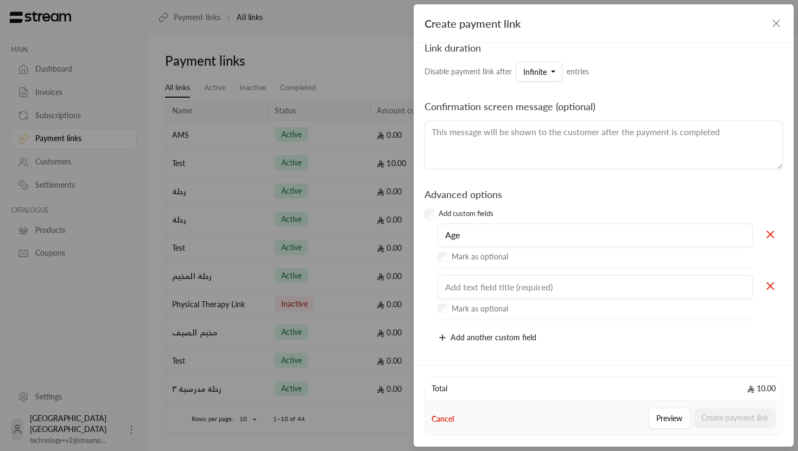
click at [497, 282] on input "text" at bounding box center [596, 287] width 316 height 24
type input "ID"
click at [481, 307] on label "Mark as optional" at bounding box center [480, 309] width 56 height 11
click at [714, 414] on button "Create payment link" at bounding box center [735, 418] width 82 height 20
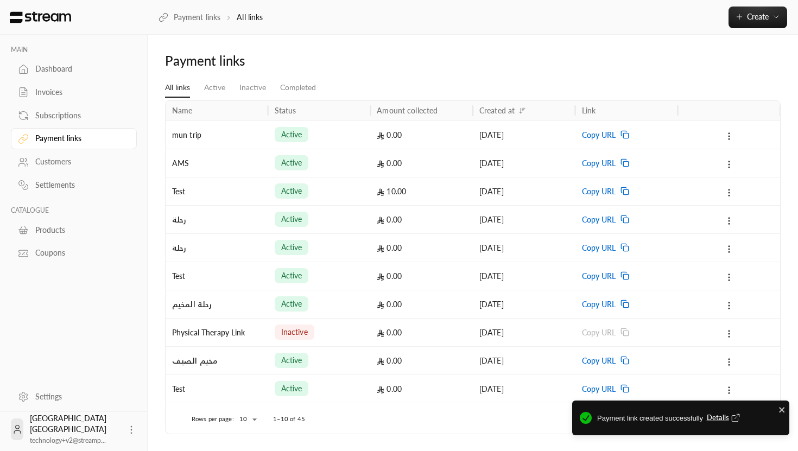
click at [391, 134] on div "0.00" at bounding box center [422, 135] width 90 height 28
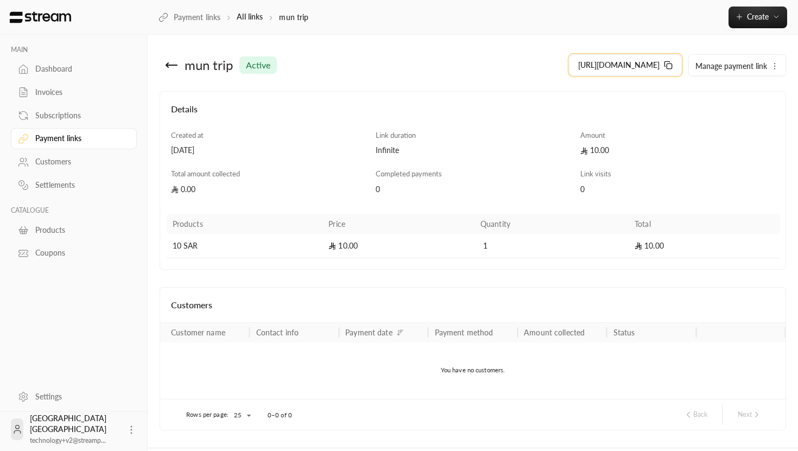
click at [664, 64] on icon at bounding box center [668, 65] width 9 height 9
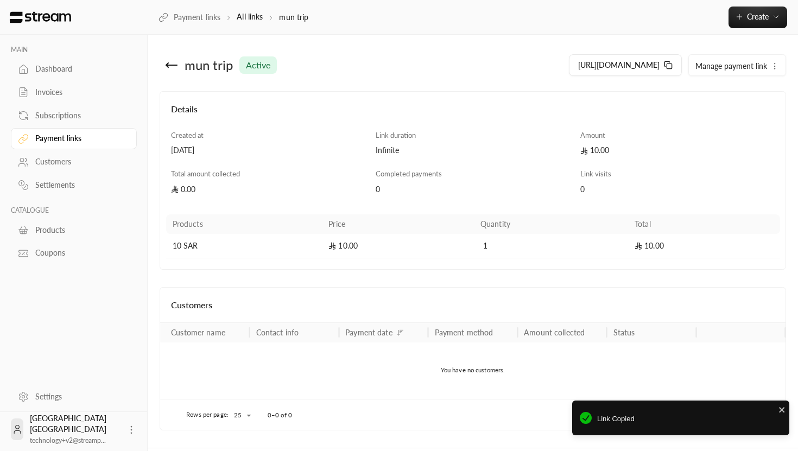
click at [168, 66] on icon at bounding box center [171, 65] width 13 height 13
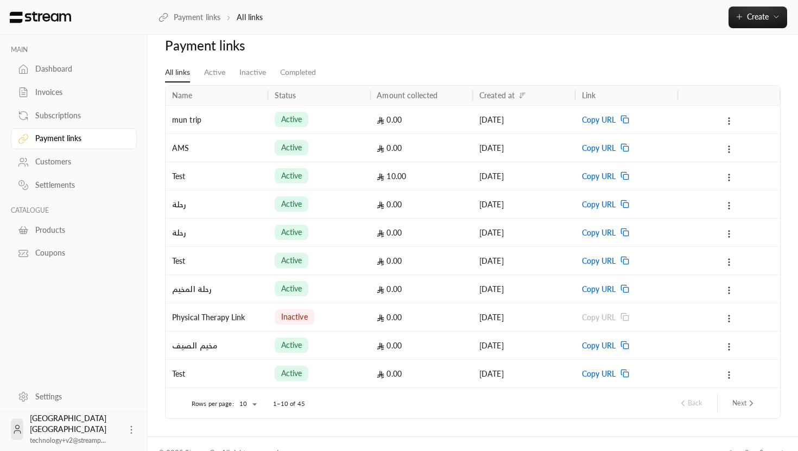
scroll to position [19, 0]
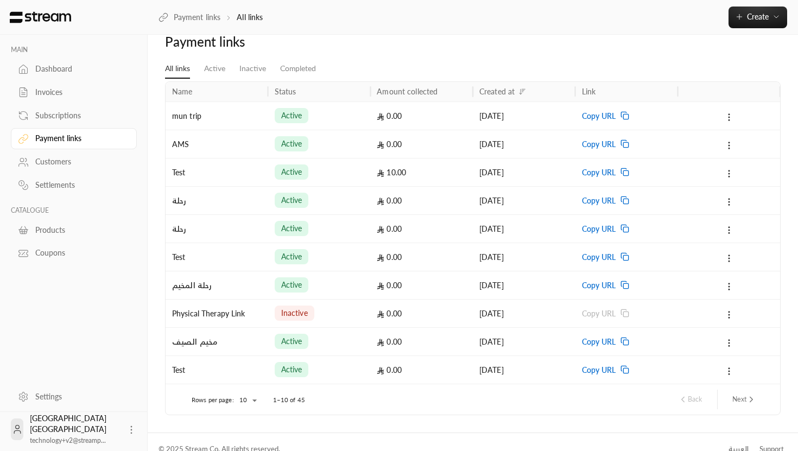
click at [78, 99] on link "Invoices" at bounding box center [74, 92] width 126 height 21
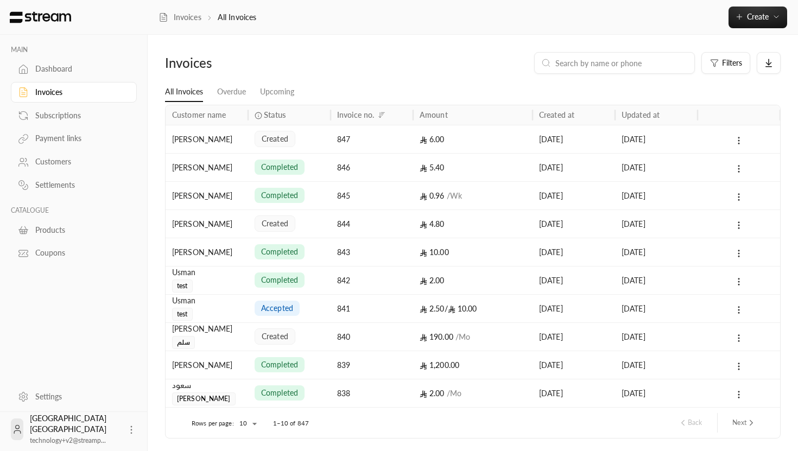
click at [313, 135] on div "created" at bounding box center [290, 139] width 70 height 28
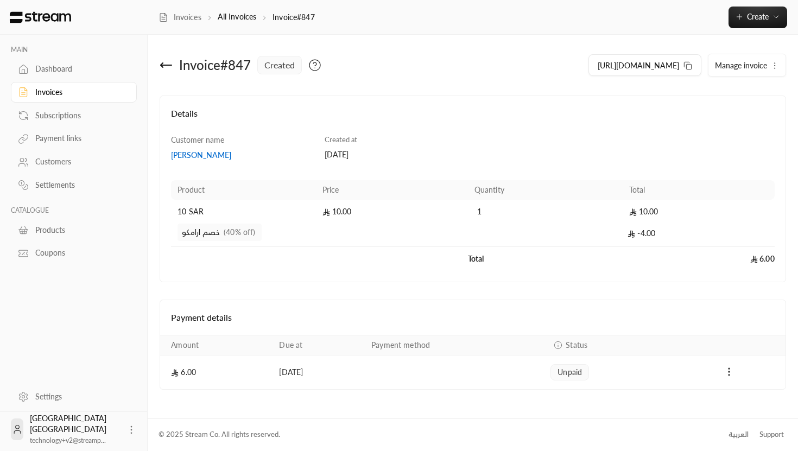
click at [79, 91] on div "Invoices" at bounding box center [79, 92] width 88 height 11
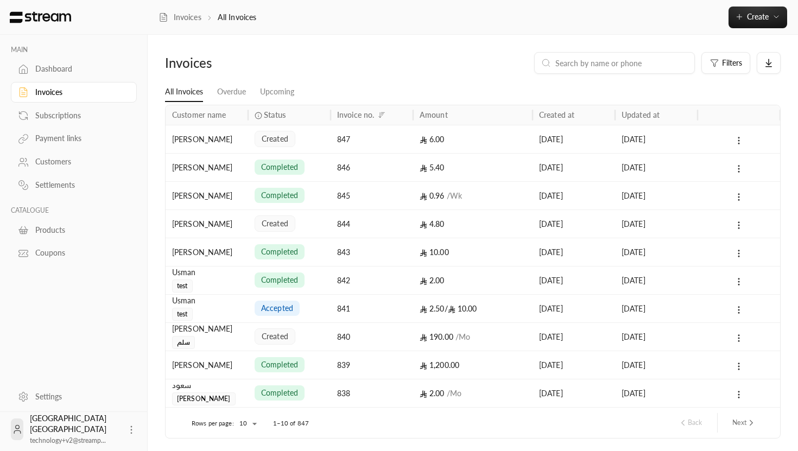
click at [486, 167] on div "5.40" at bounding box center [473, 168] width 106 height 28
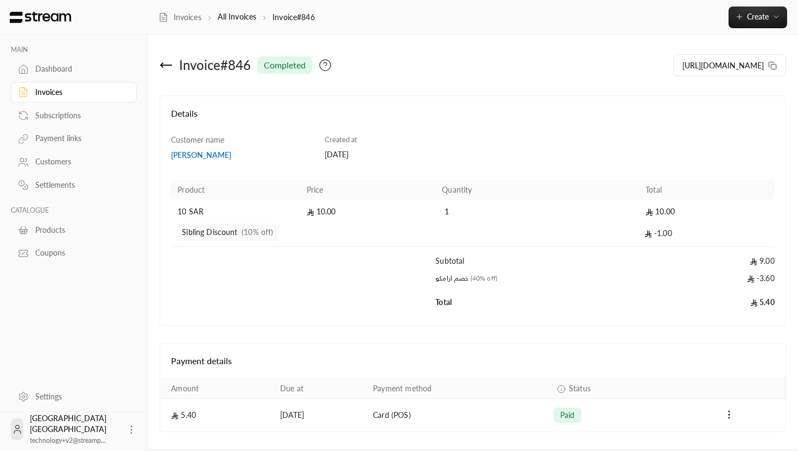
scroll to position [32, 0]
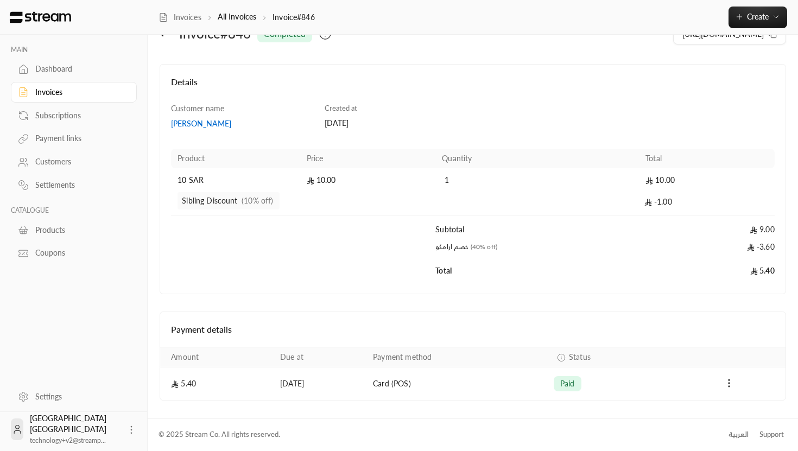
click at [192, 325] on h4 "Payment details" at bounding box center [473, 329] width 604 height 13
click at [281, 331] on h4 "Payment details" at bounding box center [473, 329] width 604 height 13
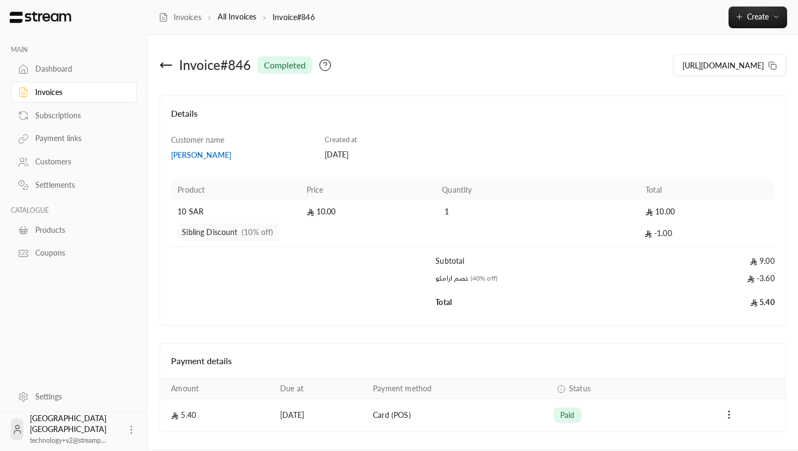
click at [325, 64] on icon at bounding box center [325, 65] width 13 height 13
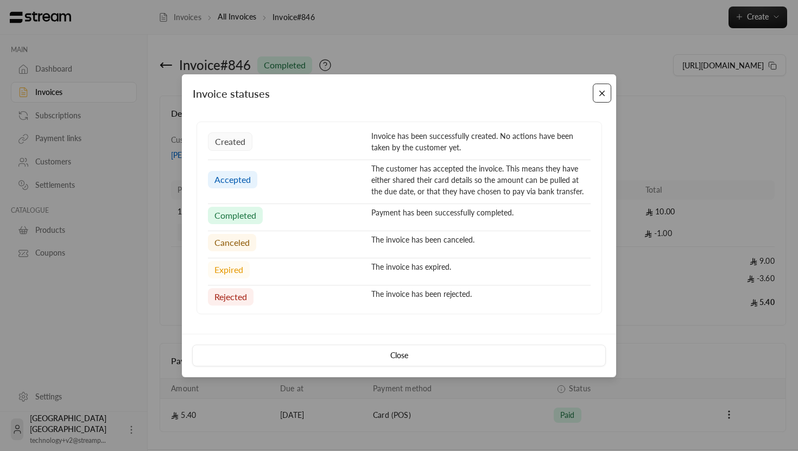
click at [601, 96] on button "Close" at bounding box center [602, 93] width 19 height 19
